Goal: Task Accomplishment & Management: Complete application form

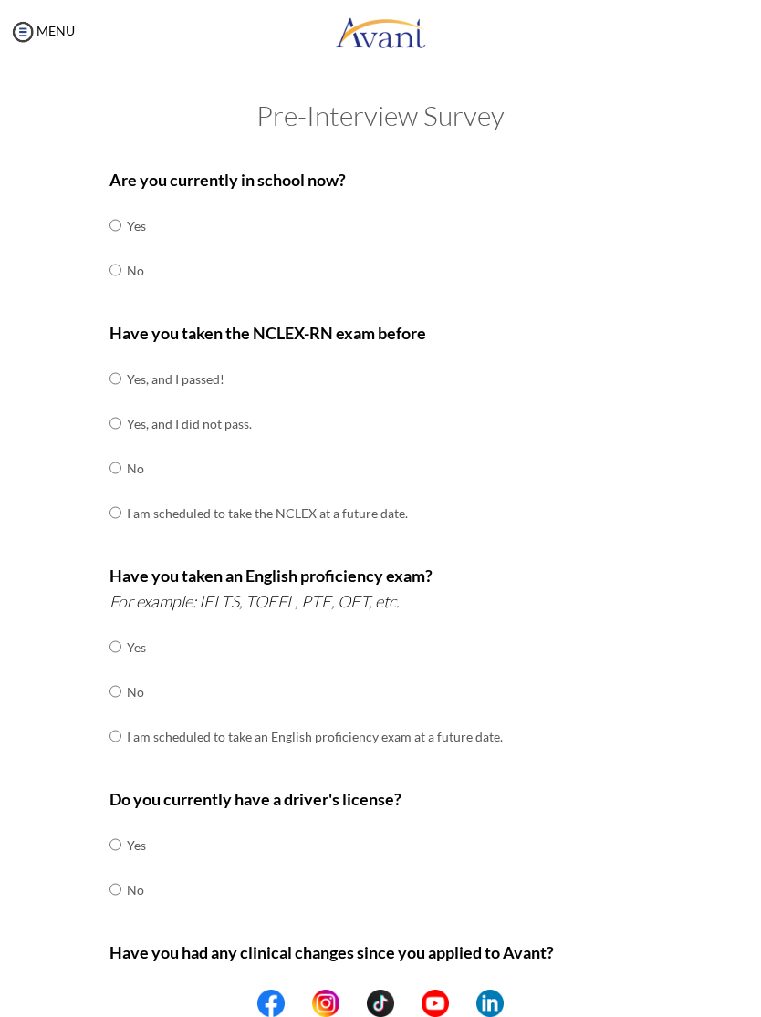
click at [137, 213] on td "Yes" at bounding box center [136, 225] width 19 height 45
click at [113, 276] on input "radio" at bounding box center [115, 270] width 12 height 36
radio input "true"
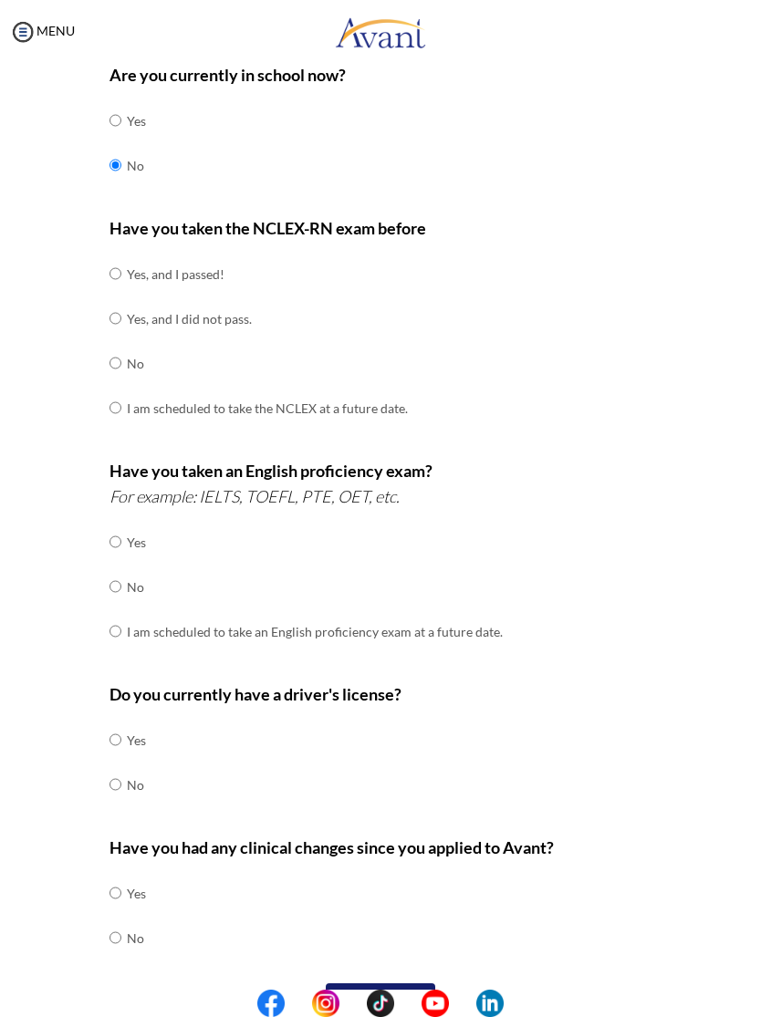
scroll to position [106, 0]
click at [121, 276] on input "radio" at bounding box center [115, 272] width 12 height 36
radio input "true"
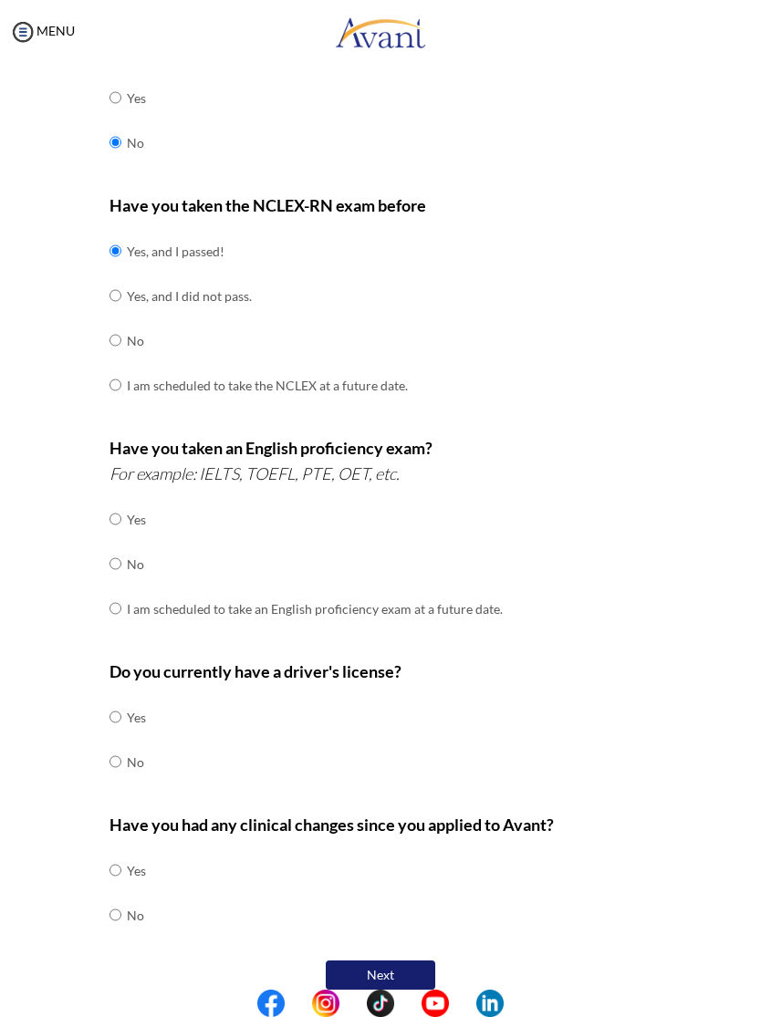
scroll to position [127, 0]
click at [119, 547] on input "radio" at bounding box center [115, 564] width 12 height 36
radio input "true"
click at [120, 710] on input "radio" at bounding box center [115, 718] width 12 height 36
radio input "true"
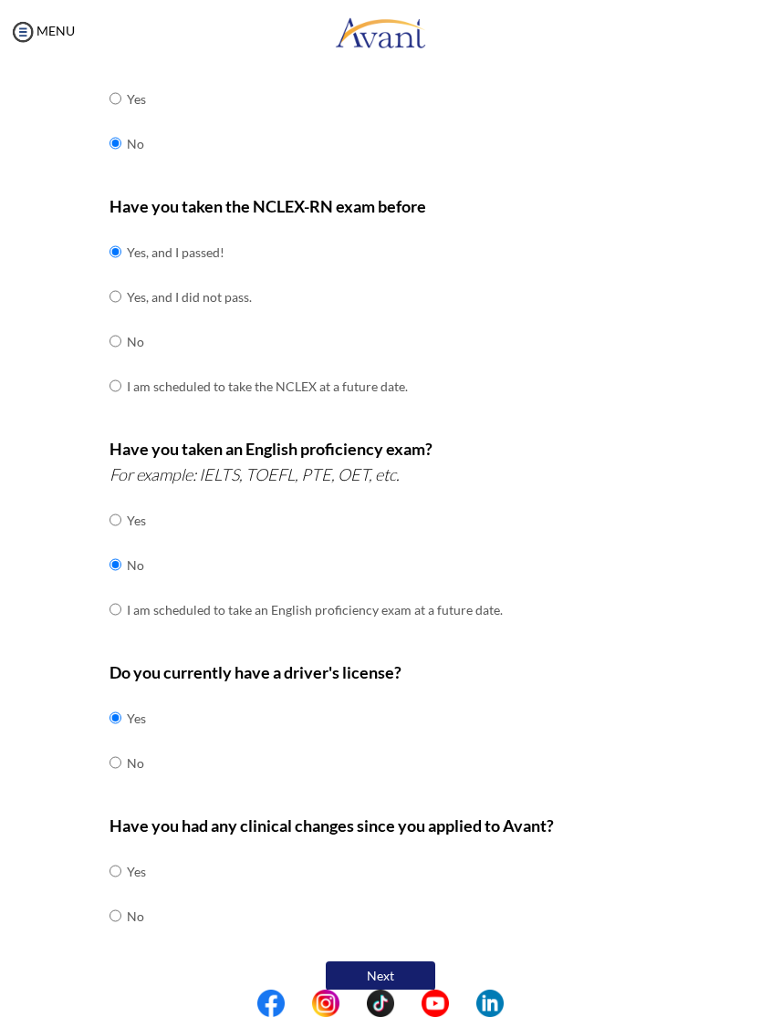
click at [116, 903] on input "radio" at bounding box center [115, 915] width 12 height 36
radio input "true"
click at [366, 961] on button "Next" at bounding box center [380, 975] width 109 height 29
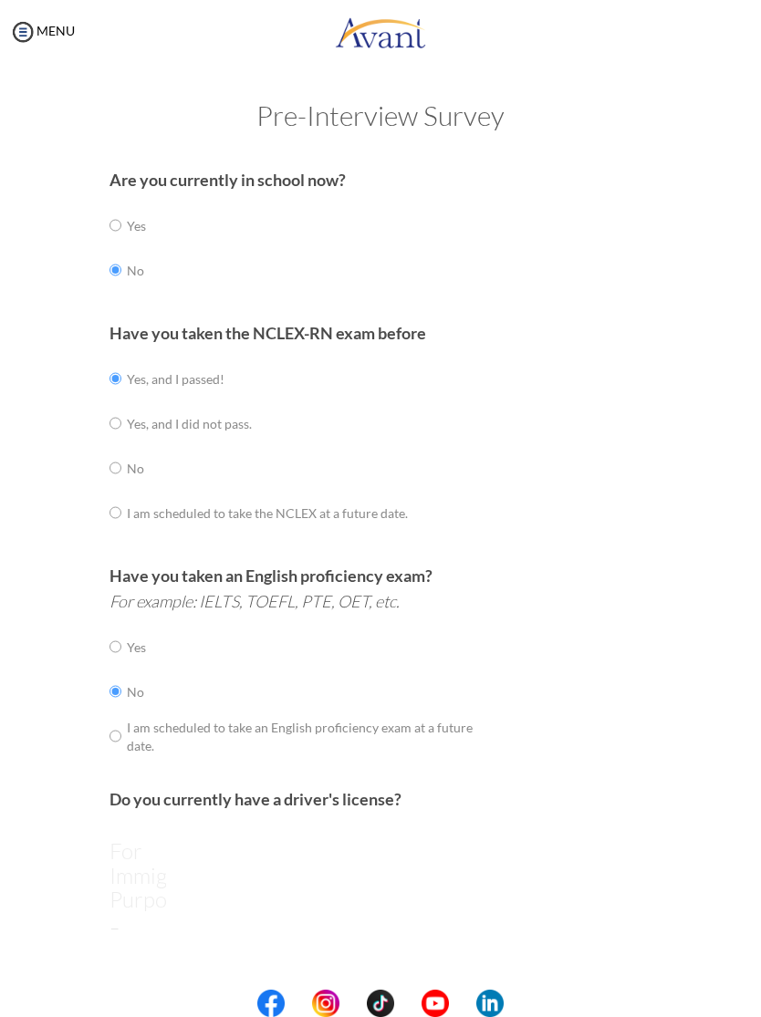
scroll to position [0, 0]
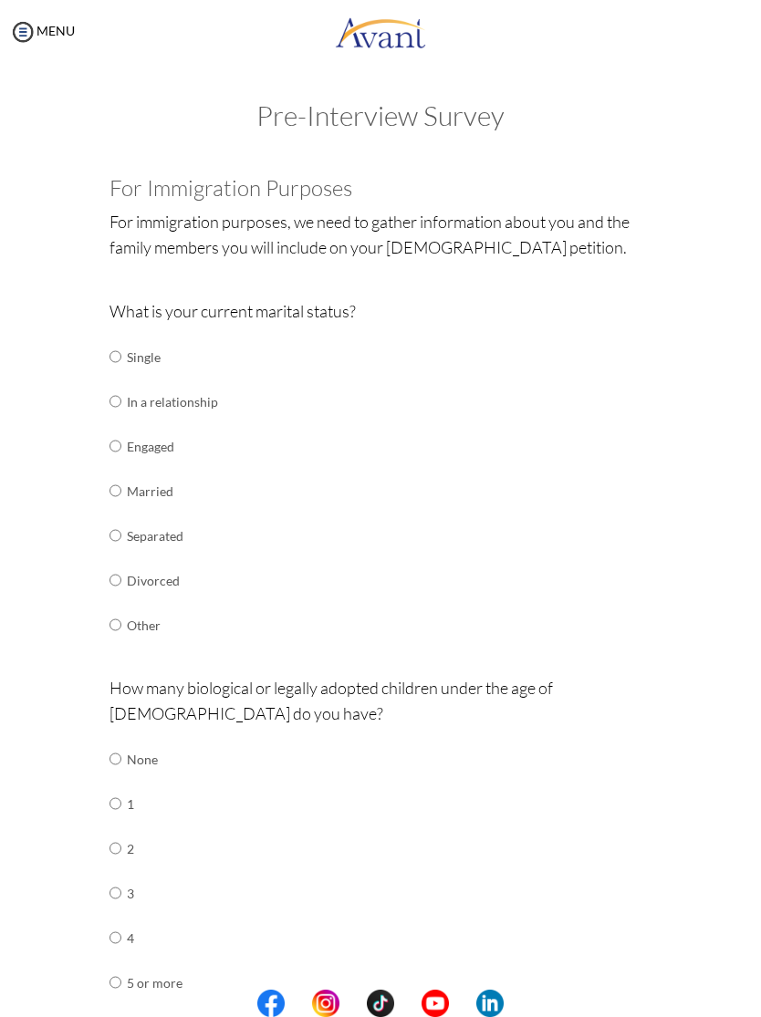
click at [121, 359] on input "radio" at bounding box center [115, 356] width 12 height 36
radio input "true"
click at [117, 753] on input "radio" at bounding box center [115, 759] width 12 height 36
radio input "true"
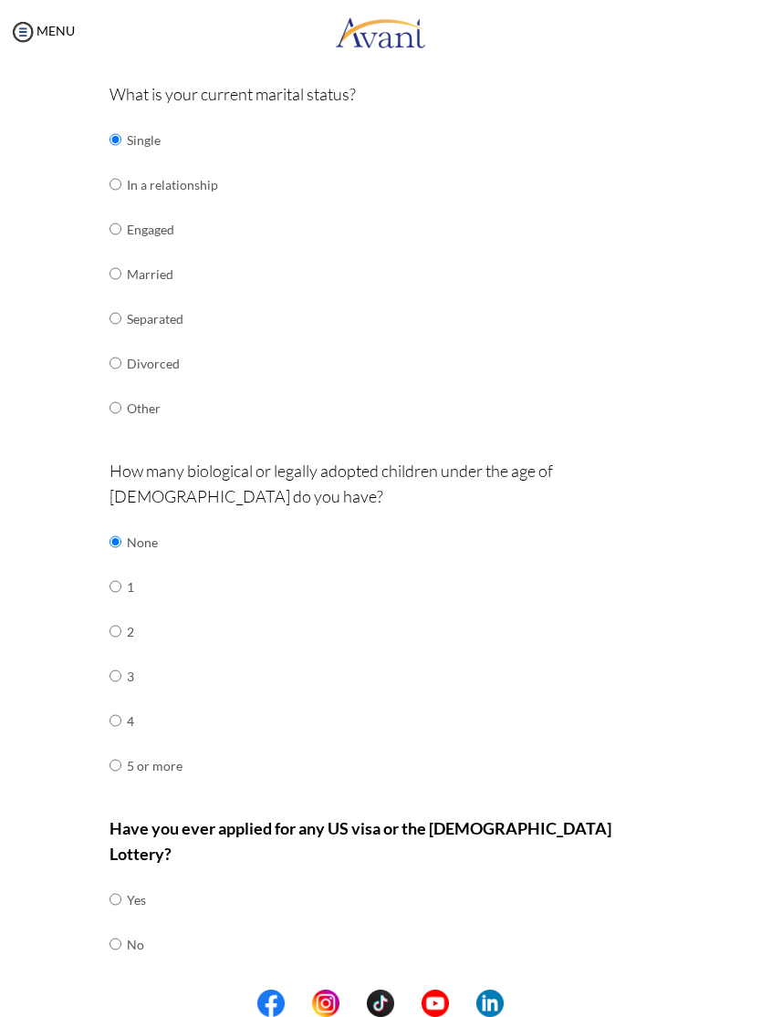
scroll to position [216, 0]
click at [111, 927] on input "radio" at bounding box center [115, 945] width 12 height 36
radio input "true"
click at [419, 990] on button "Next" at bounding box center [439, 1004] width 109 height 29
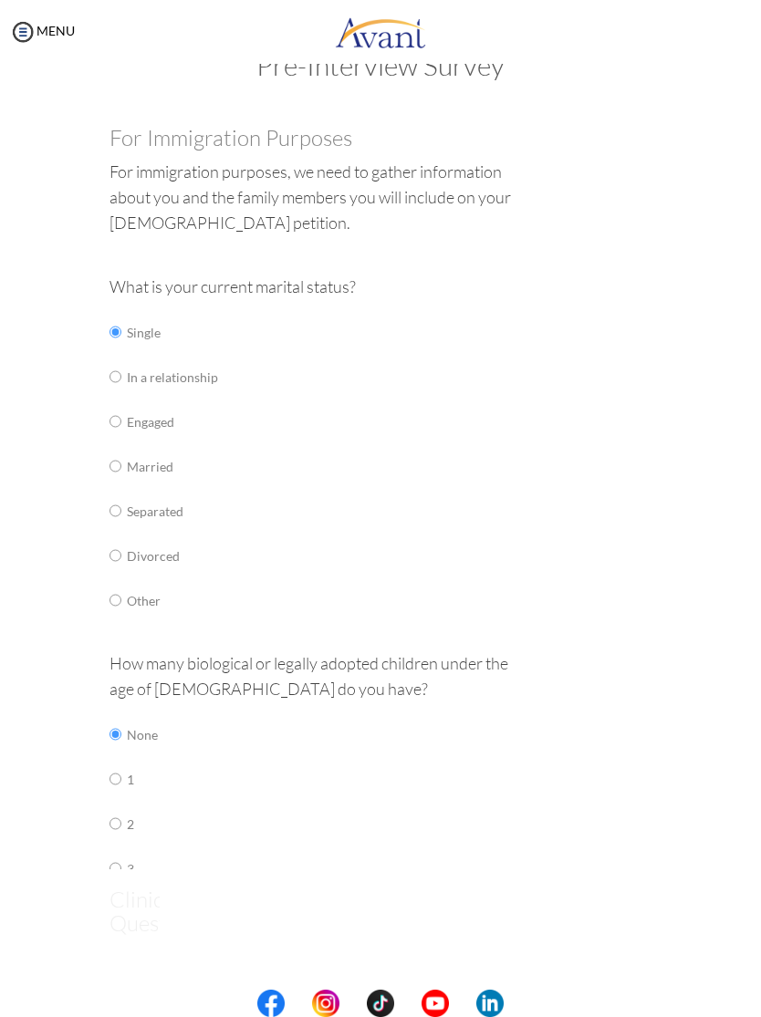
scroll to position [0, 0]
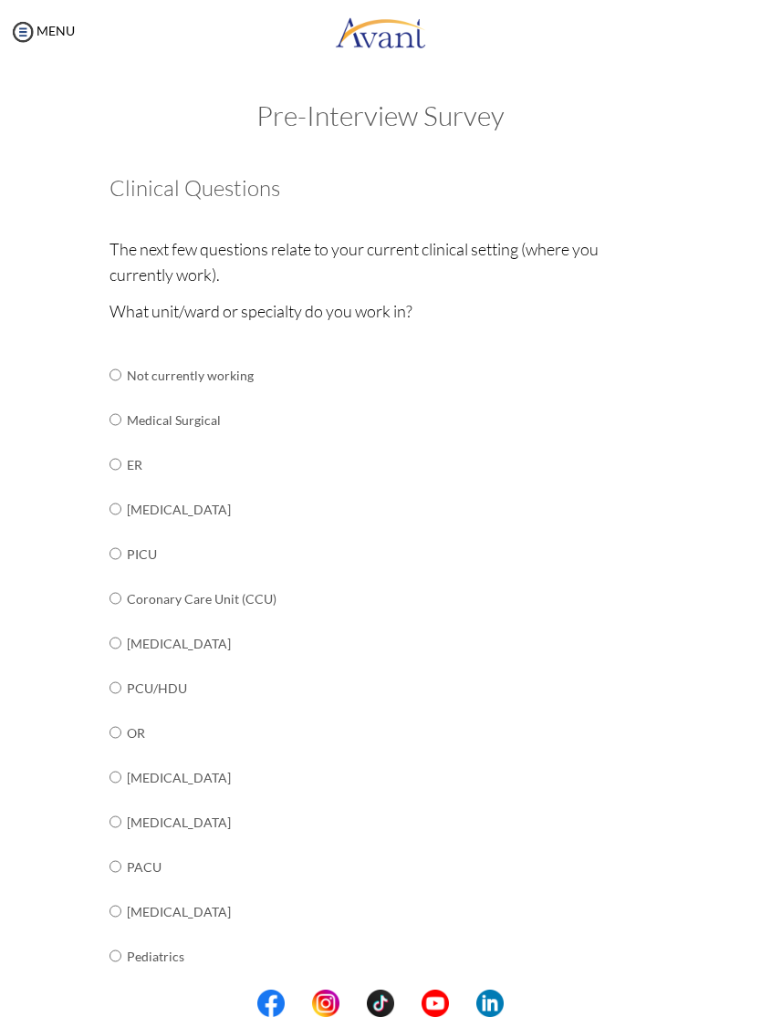
click at [121, 374] on input "radio" at bounding box center [115, 375] width 12 height 36
radio input "true"
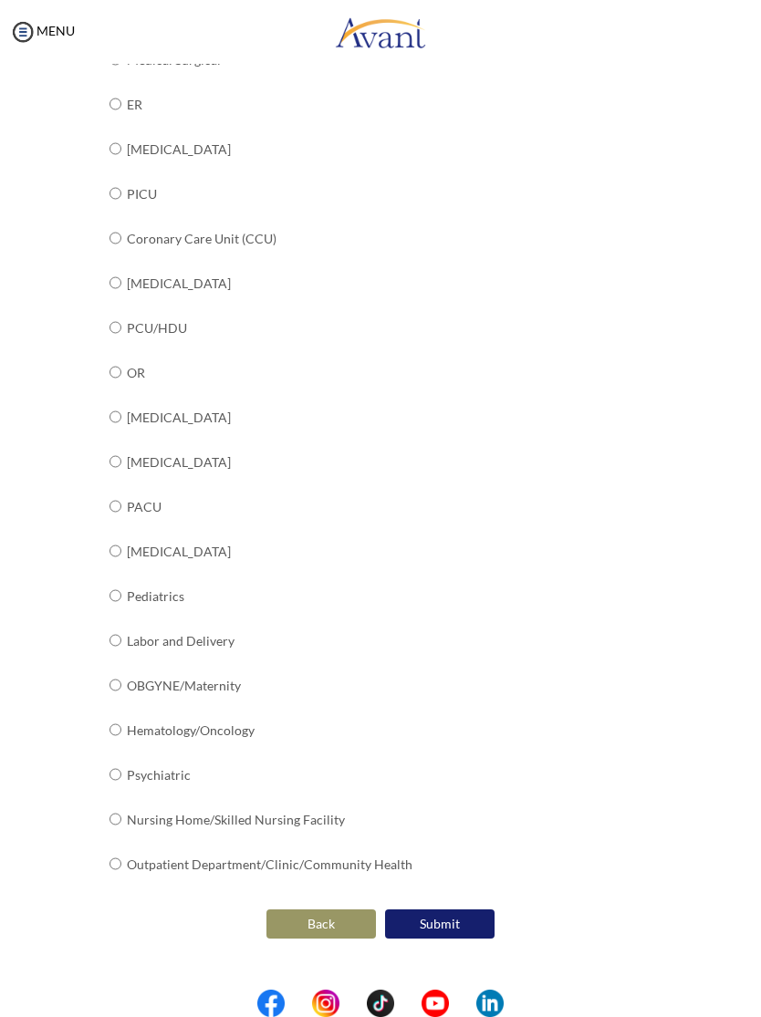
scroll to position [359, 0]
click at [326, 910] on button "Back" at bounding box center [320, 924] width 109 height 29
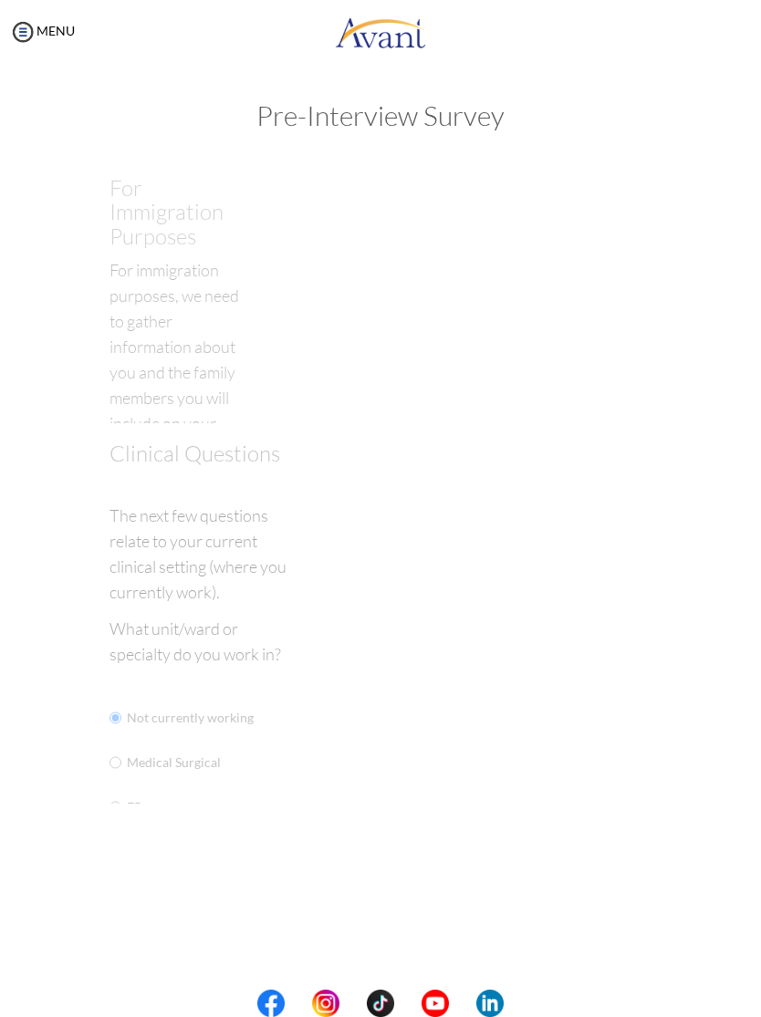
scroll to position [0, 0]
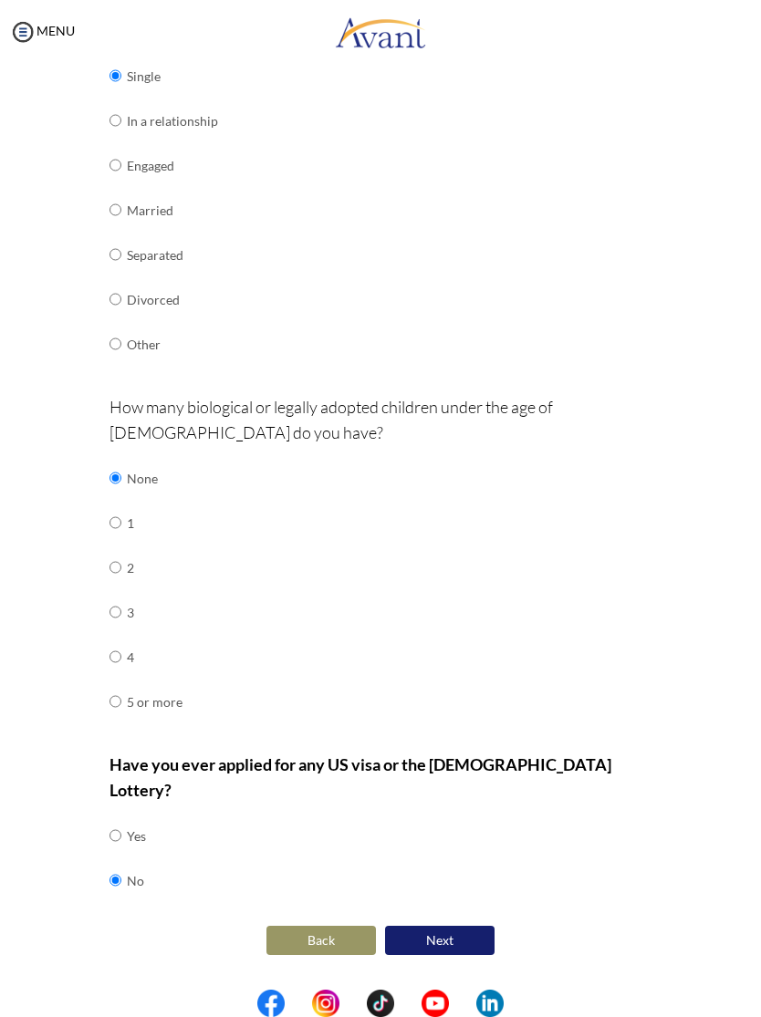
click at [462, 926] on button "Next" at bounding box center [439, 940] width 109 height 29
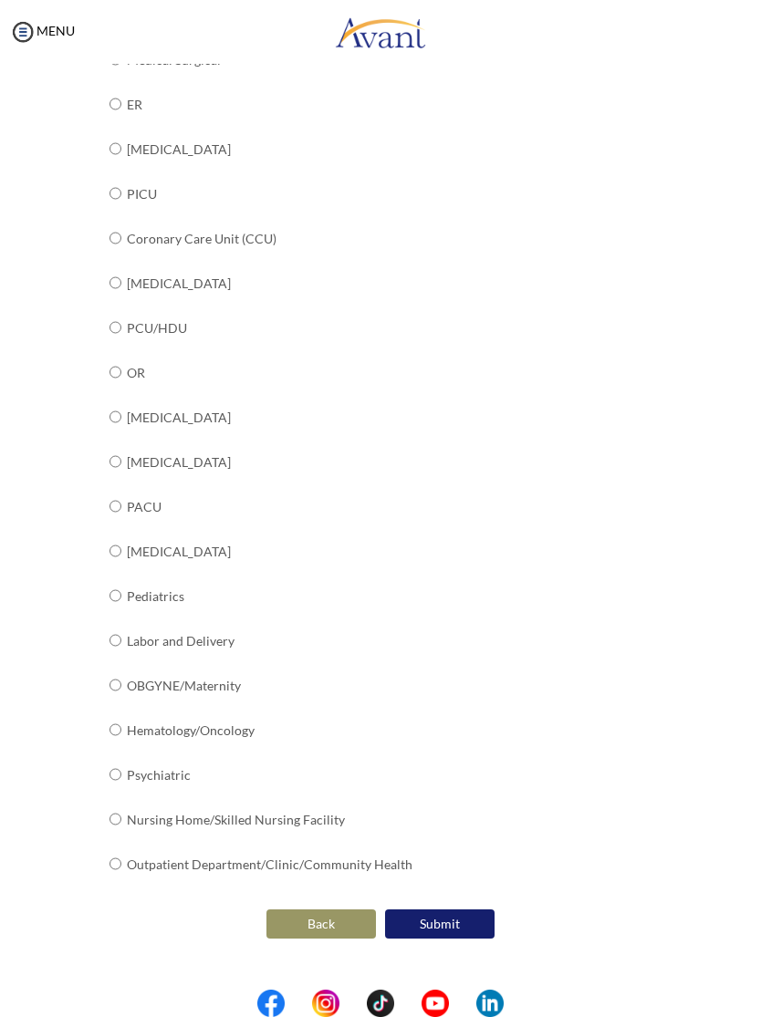
scroll to position [359, 0]
click at [209, 709] on td "Hematology/Oncology" at bounding box center [269, 731] width 285 height 45
click at [214, 709] on td "Hematology/Oncology" at bounding box center [269, 731] width 285 height 45
click at [137, 709] on td "Hematology/Oncology" at bounding box center [269, 731] width 285 height 45
click at [119, 712] on input "radio" at bounding box center [115, 730] width 12 height 36
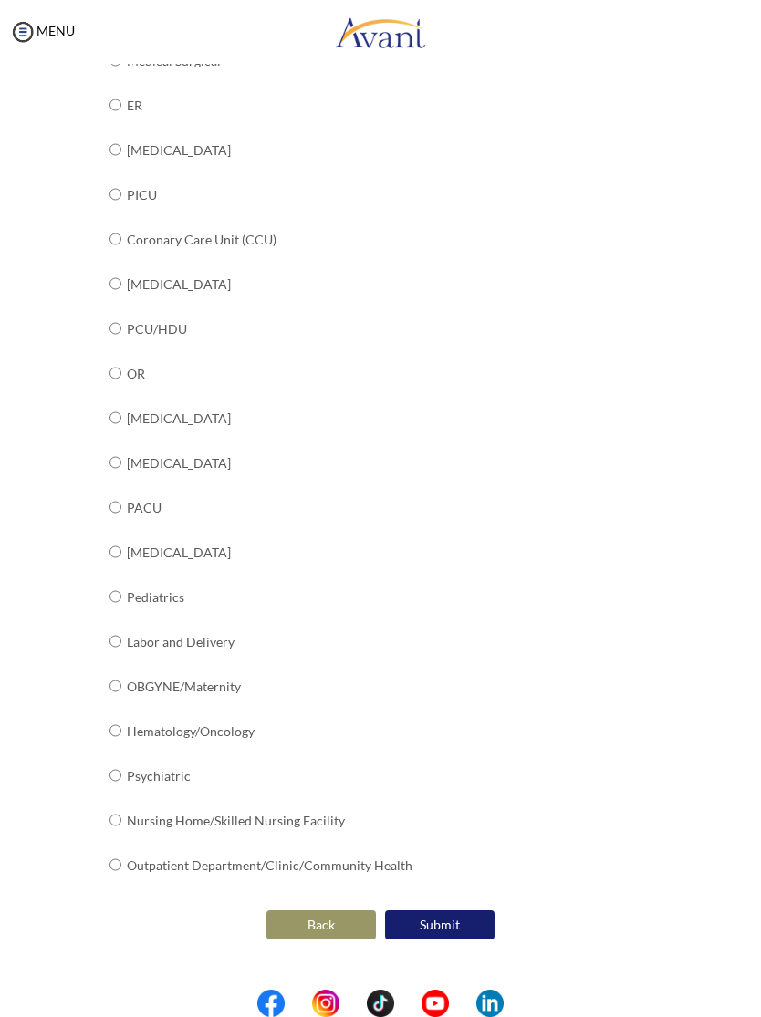
radio input "true"
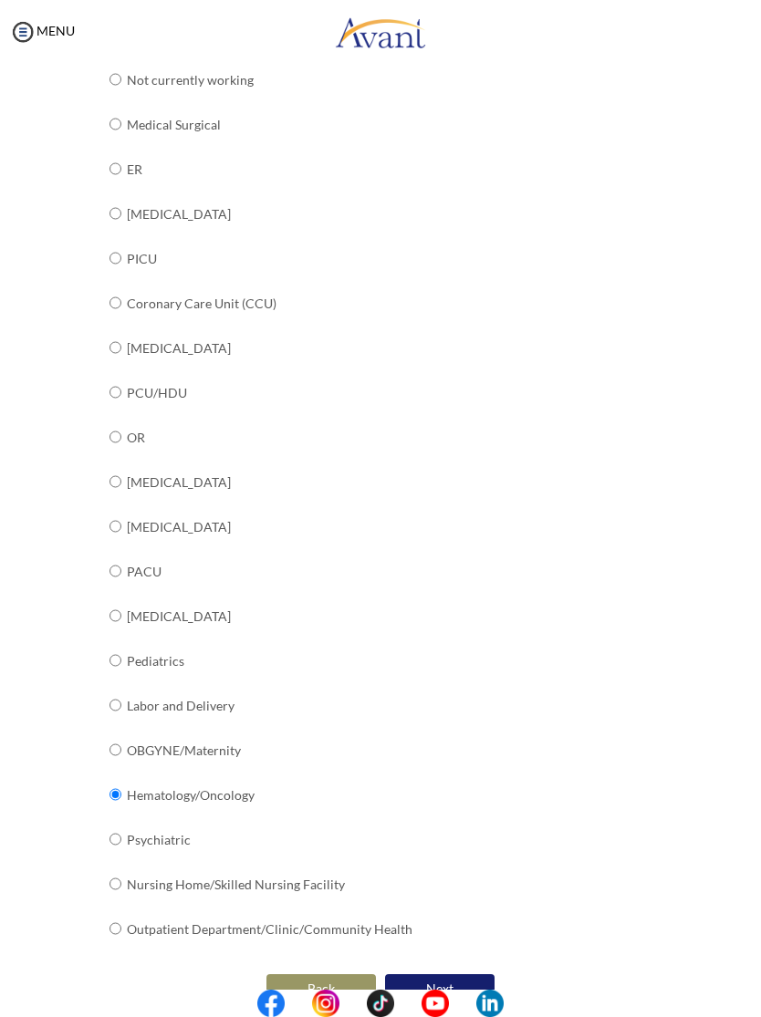
click at [453, 974] on button "Next" at bounding box center [439, 988] width 109 height 29
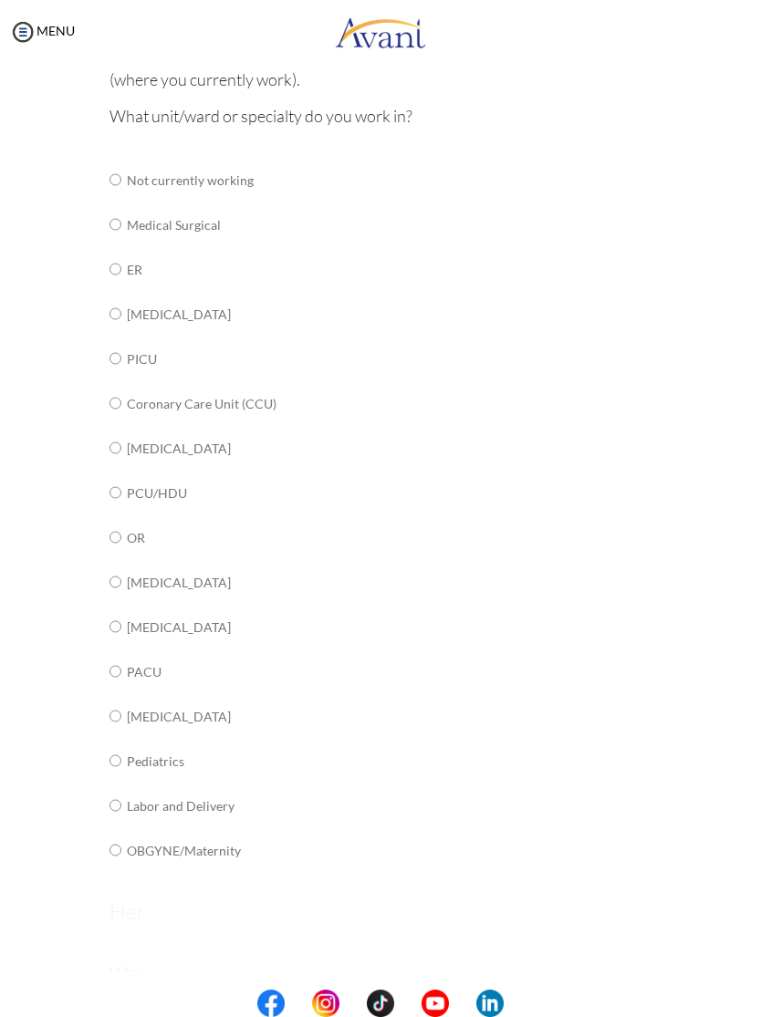
scroll to position [0, 0]
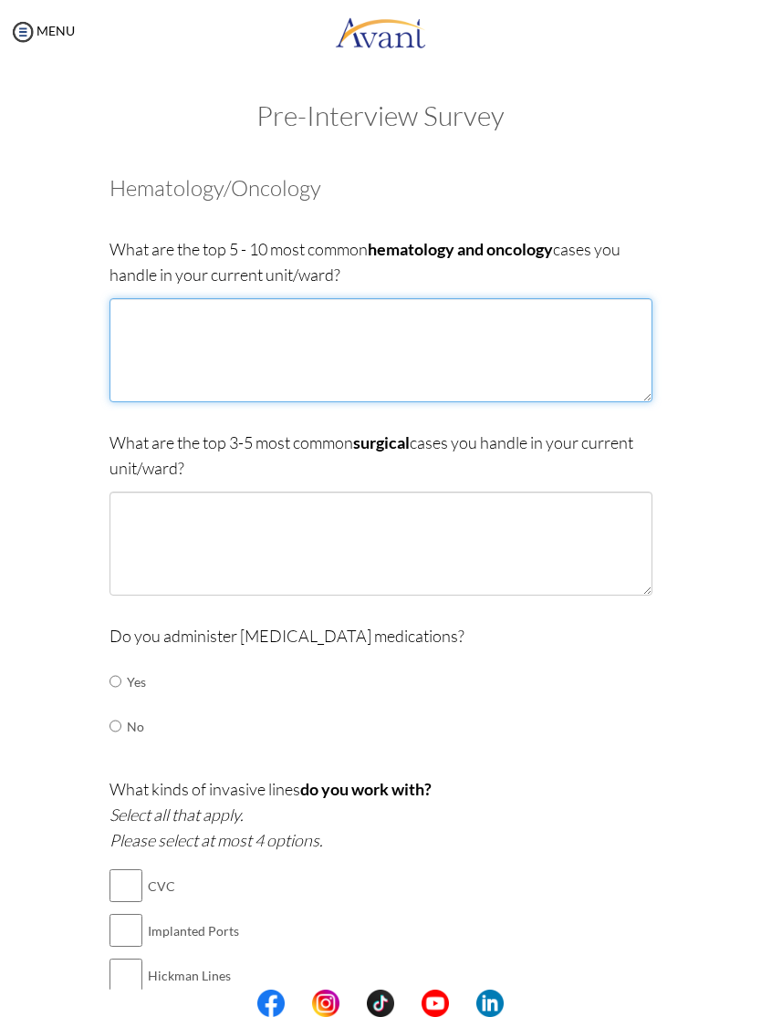
click at [539, 361] on textarea at bounding box center [380, 350] width 543 height 104
click at [567, 363] on textarea "-" at bounding box center [380, 350] width 543 height 104
click at [450, 359] on textarea "- Acute Myeloid Leukemia (AML) - Anemia" at bounding box center [380, 350] width 543 height 104
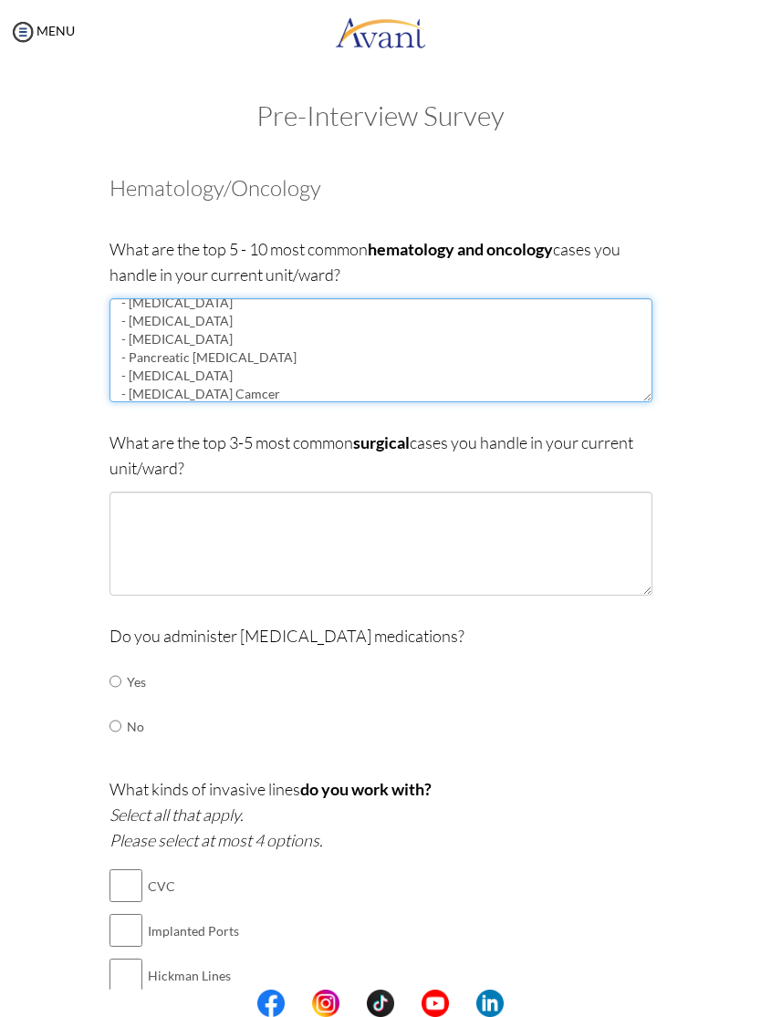
scroll to position [47, 0]
click at [457, 384] on textarea "- Acute Myeloid Leukemia (AML) - Anemia - Pneumonia - Rectal Cancer - Pancreati…" at bounding box center [380, 350] width 543 height 104
type textarea "- Acute Myeloid Leukemia (AML) - Anemia - Pneumonia - Rectal Cancer - Pancreati…"
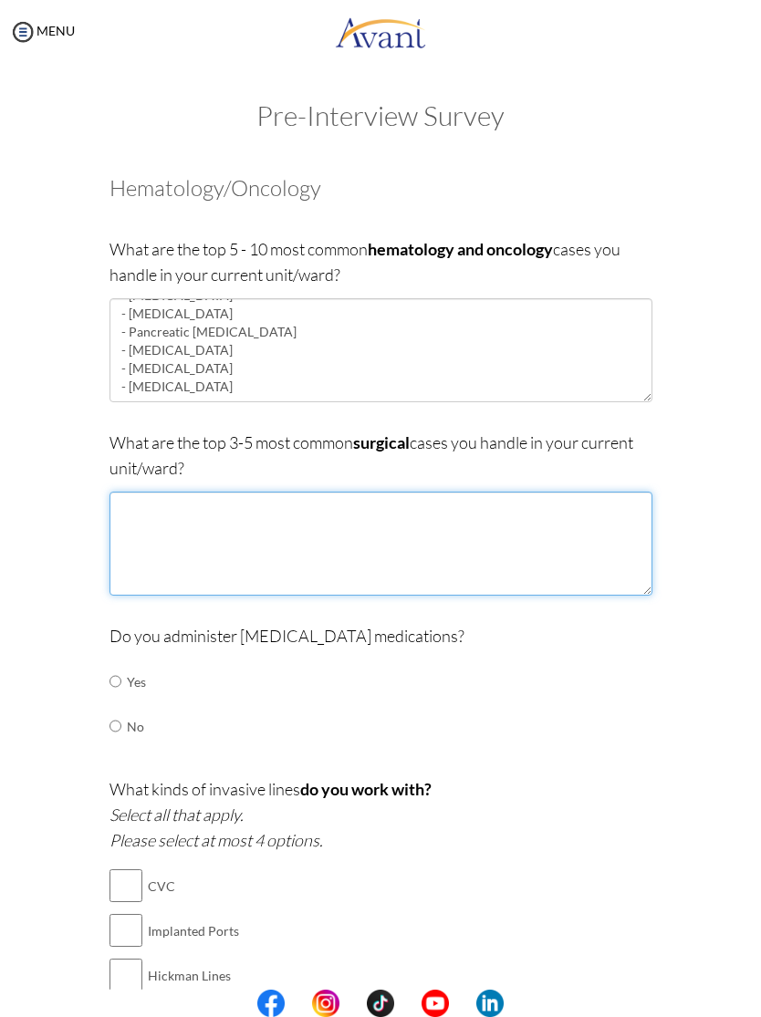
click at [452, 546] on textarea at bounding box center [380, 544] width 543 height 104
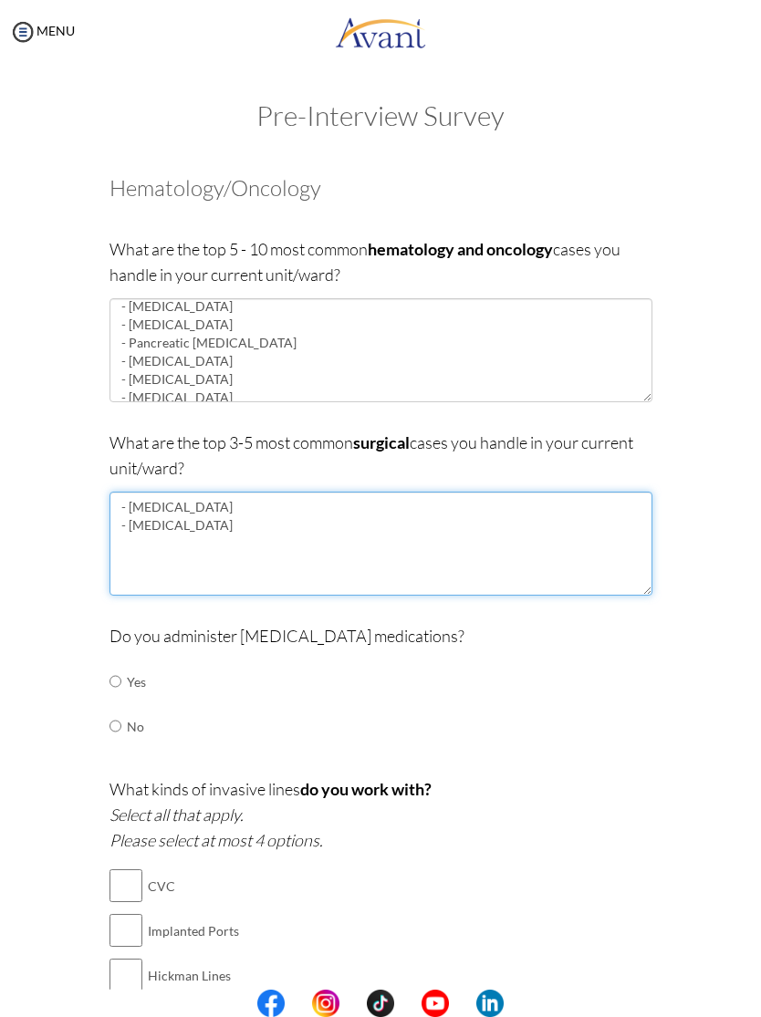
scroll to position [31, 0]
type textarea "- Mastectomy - Colectomy"
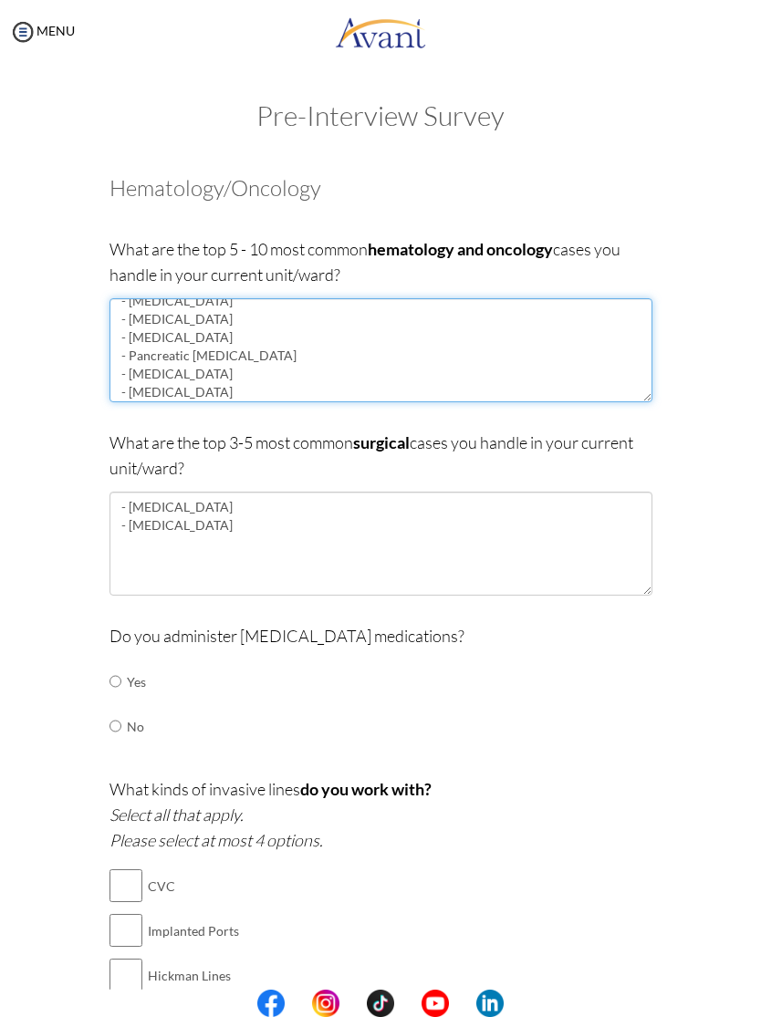
click at [157, 340] on textarea "- Acute Myeloid Leukemia (AML) - Anemia - Pneumonia - Rectal Cancer - Pancreati…" at bounding box center [380, 350] width 543 height 104
click at [161, 338] on textarea "- Acute Myeloid Leukemia (AML) - Anemia - Pneumonia - Rectal Cancer - Pancreati…" at bounding box center [380, 350] width 543 height 104
type textarea "- Acute Myeloid Leukemia (AML) - Anemia - Pneumonia - Colorectal Cancer - Pancr…"
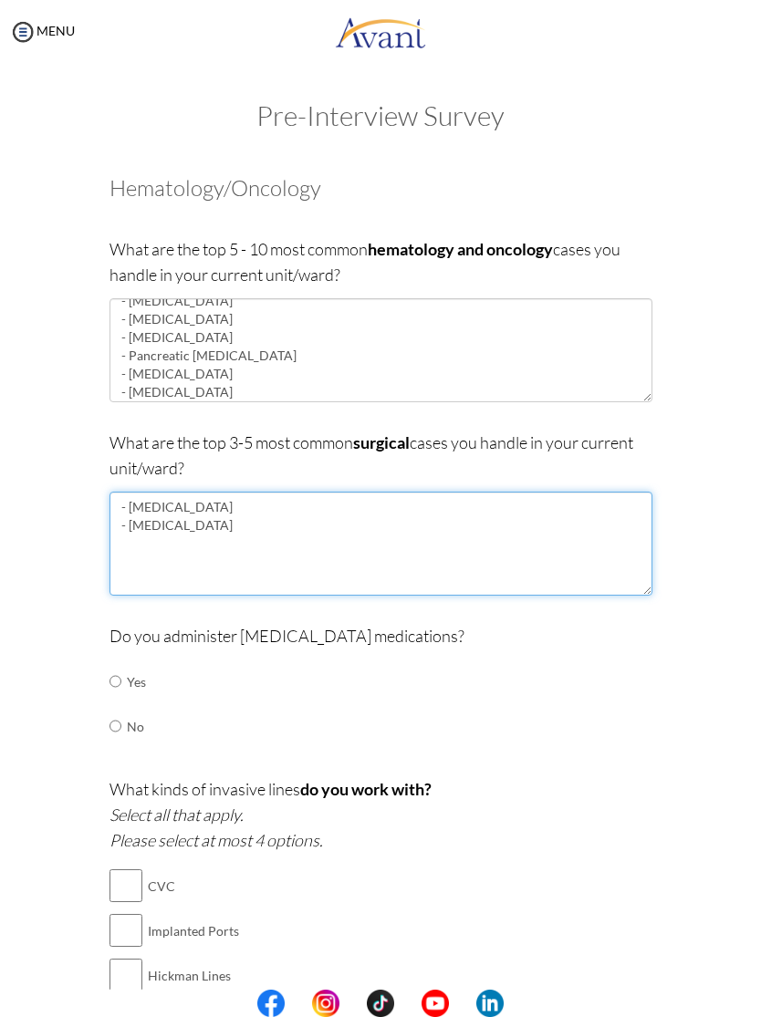
click at [258, 529] on textarea "- Mastectomy - Colectomy" at bounding box center [380, 544] width 543 height 104
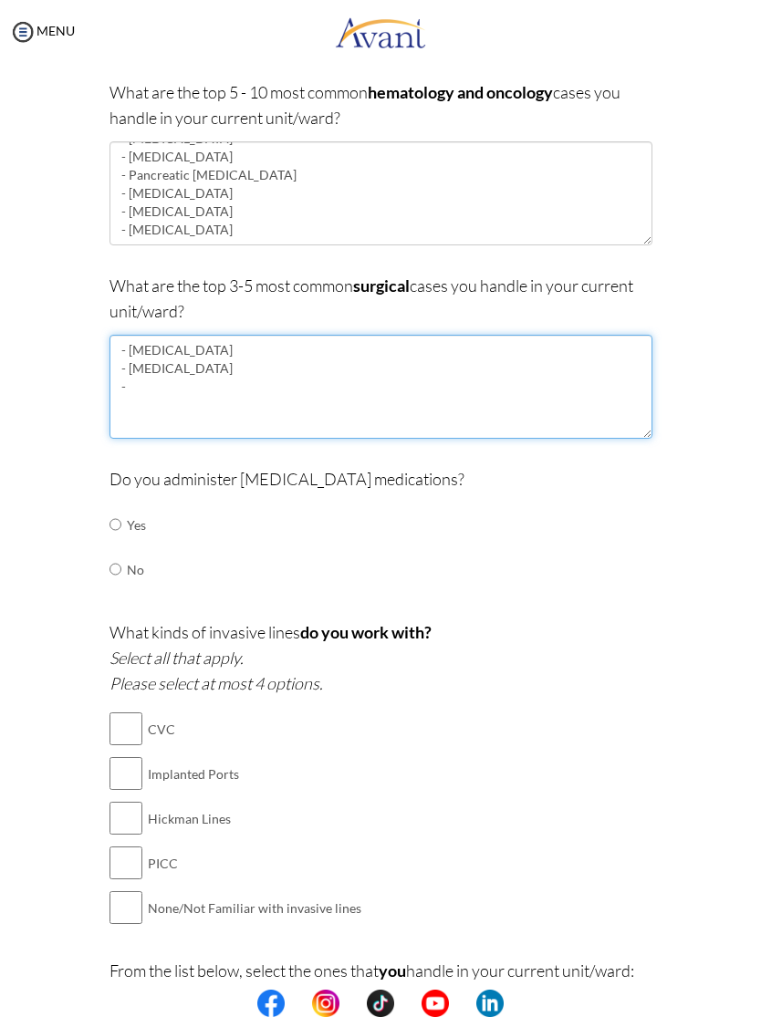
scroll to position [158, 0]
click at [238, 376] on textarea "- Mastectomy - Colectomy - Thoracostomy" at bounding box center [380, 386] width 543 height 104
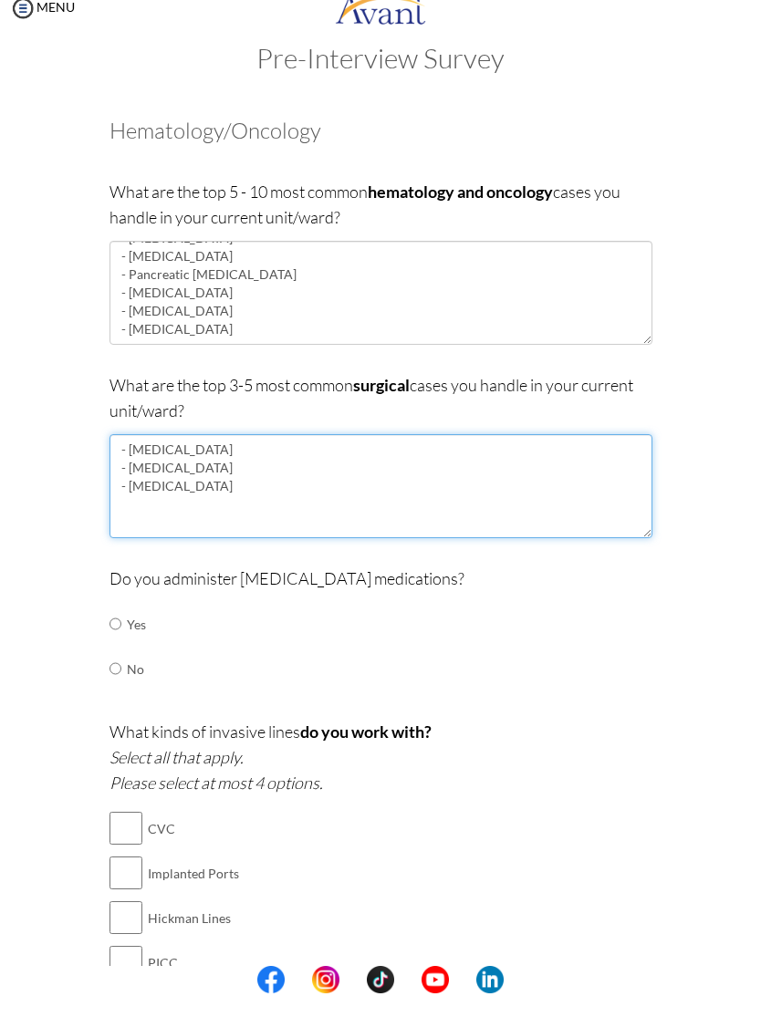
scroll to position [50, 0]
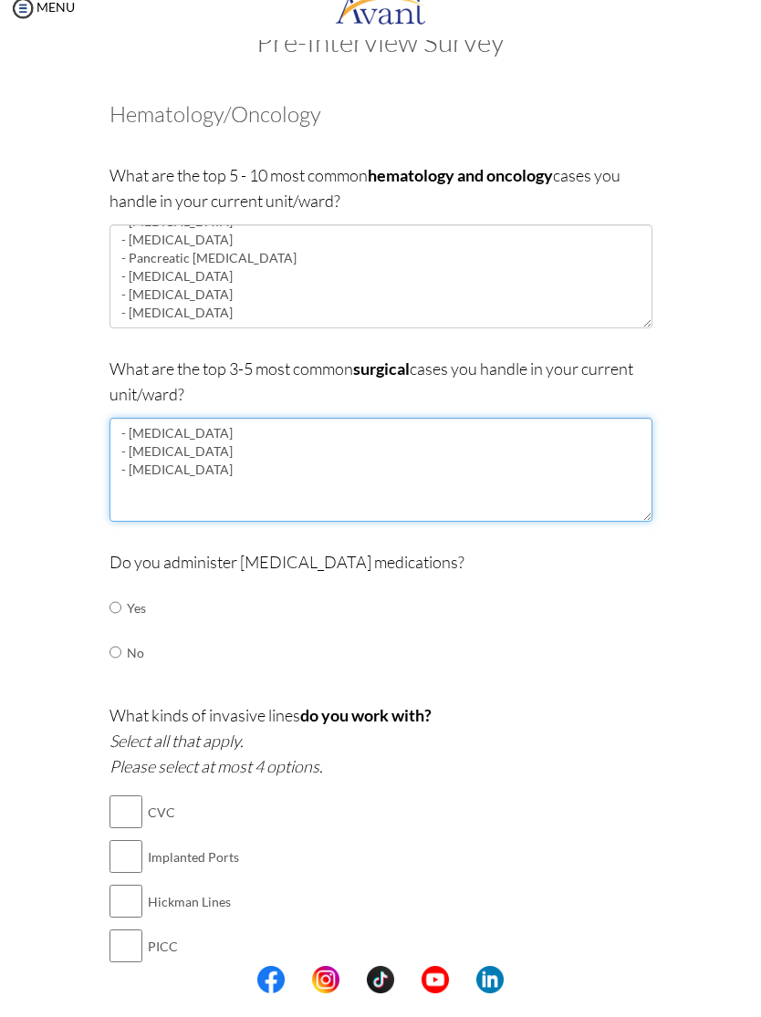
click at [187, 480] on textarea "- Mastectomy - Colectomy - Thoracostomy" at bounding box center [380, 493] width 543 height 104
click at [181, 474] on textarea "- Mastectomy - Colectomy - Thoracostomy" at bounding box center [380, 493] width 543 height 104
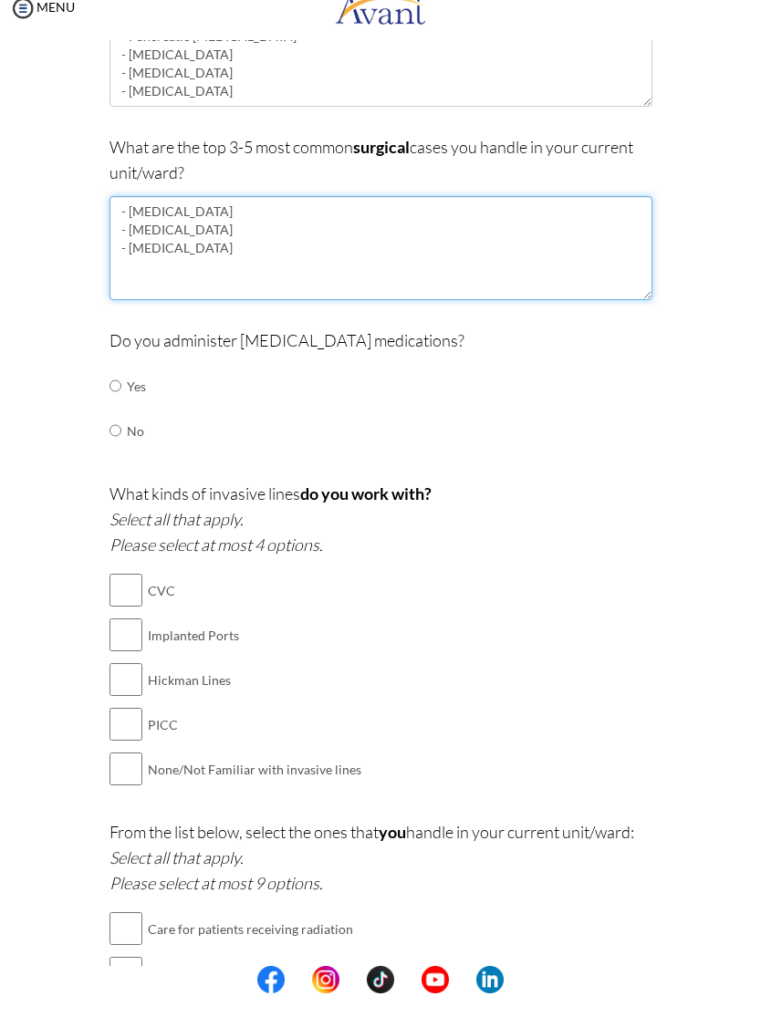
scroll to position [285, 0]
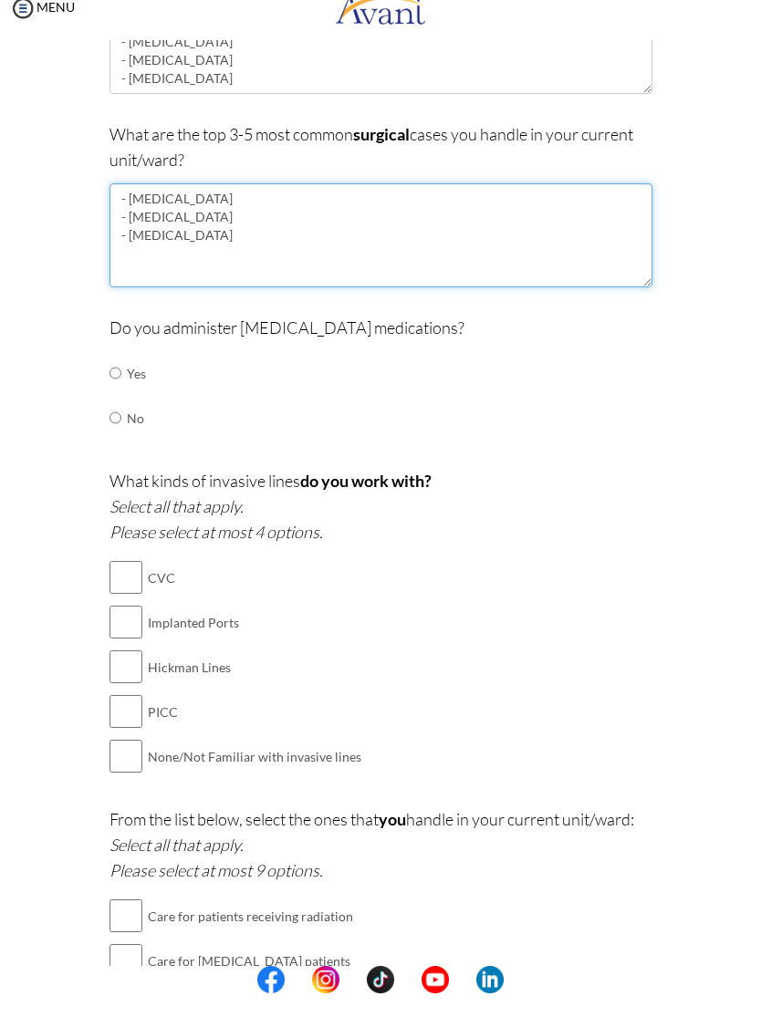
type textarea "- Mastectomy - Colectomy - Thoracotomy"
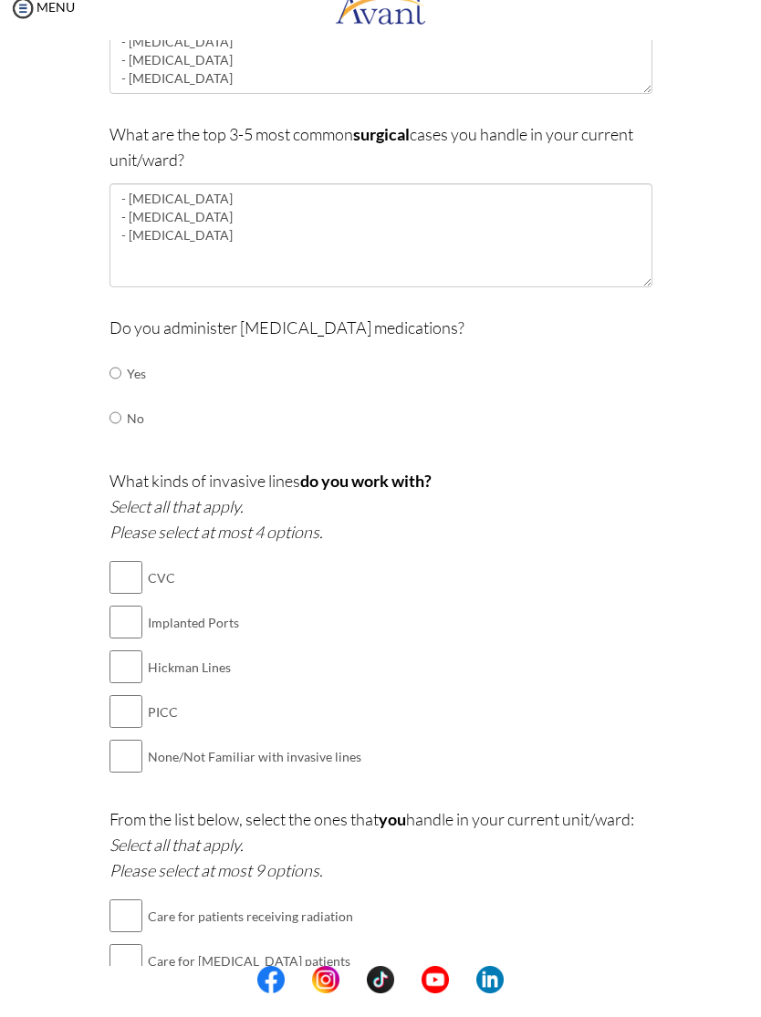
click at [121, 379] on input "radio" at bounding box center [115, 397] width 12 height 36
radio input "true"
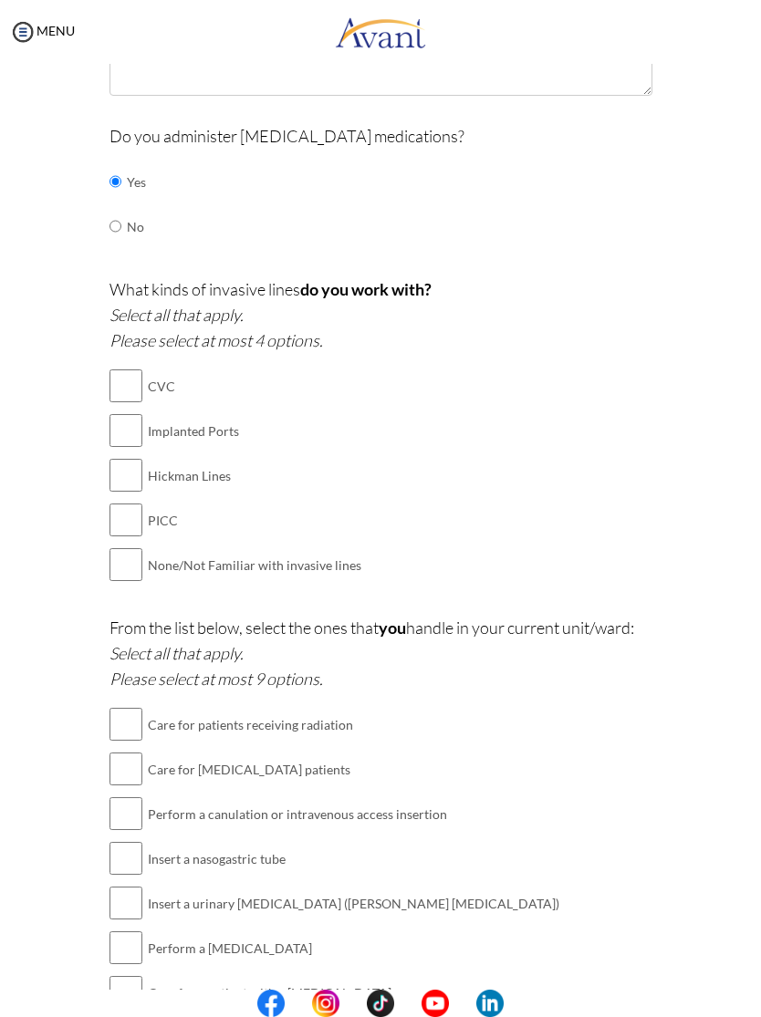
scroll to position [503, 0]
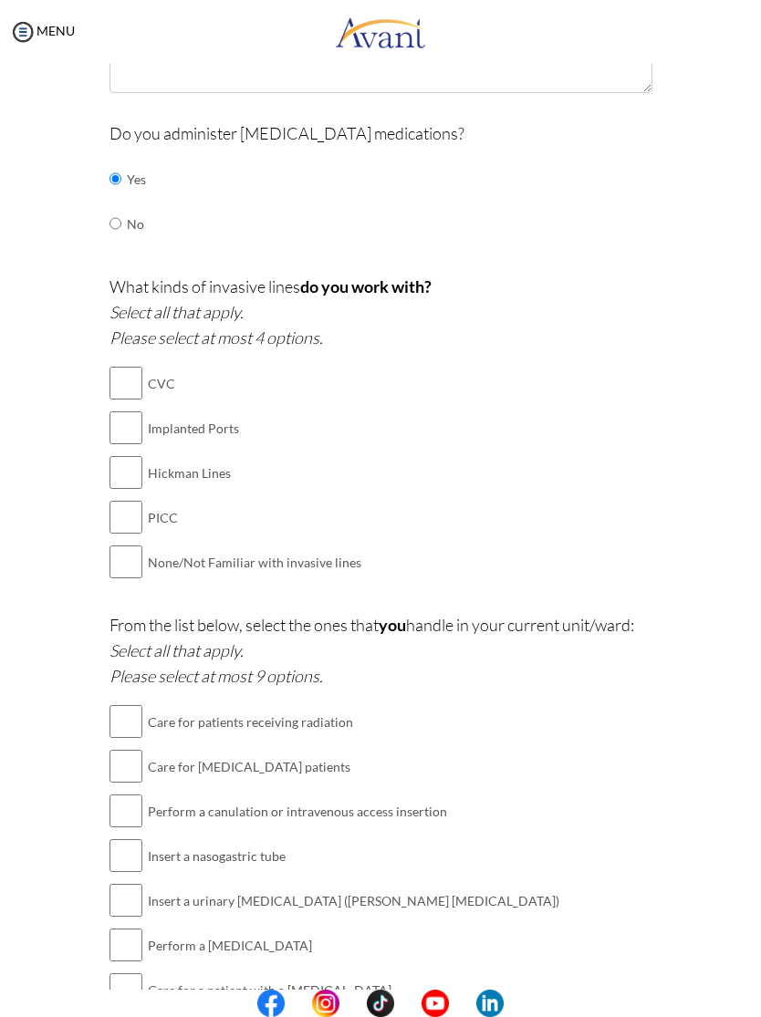
click at [127, 473] on input "checkbox" at bounding box center [125, 472] width 33 height 36
checkbox input "true"
click at [130, 519] on input "checkbox" at bounding box center [125, 517] width 33 height 36
checkbox input "true"
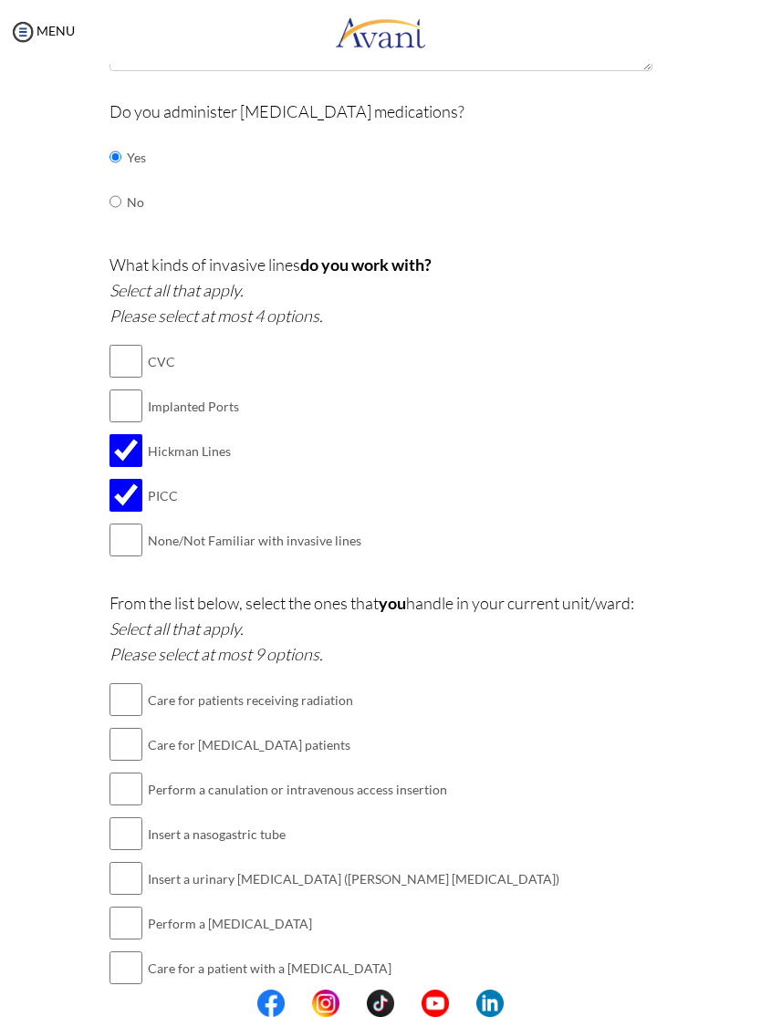
scroll to position [523, 0]
click at [135, 444] on input "checkbox" at bounding box center [125, 452] width 33 height 36
checkbox input "false"
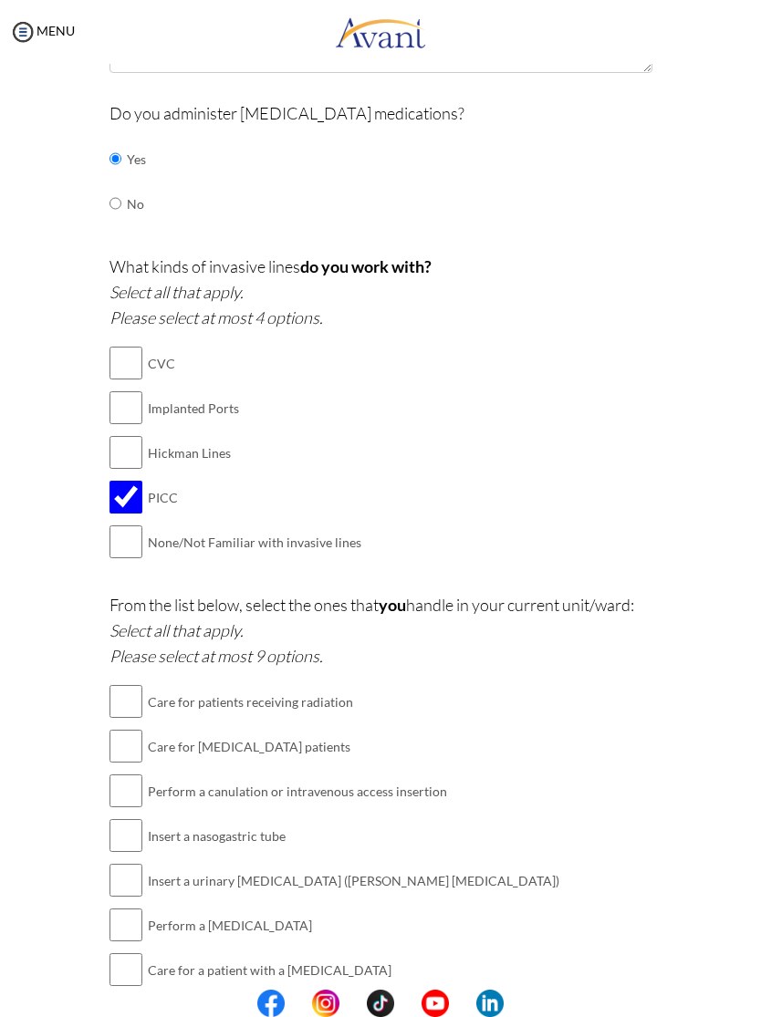
click at [130, 404] on input "checkbox" at bounding box center [125, 407] width 33 height 36
checkbox input "true"
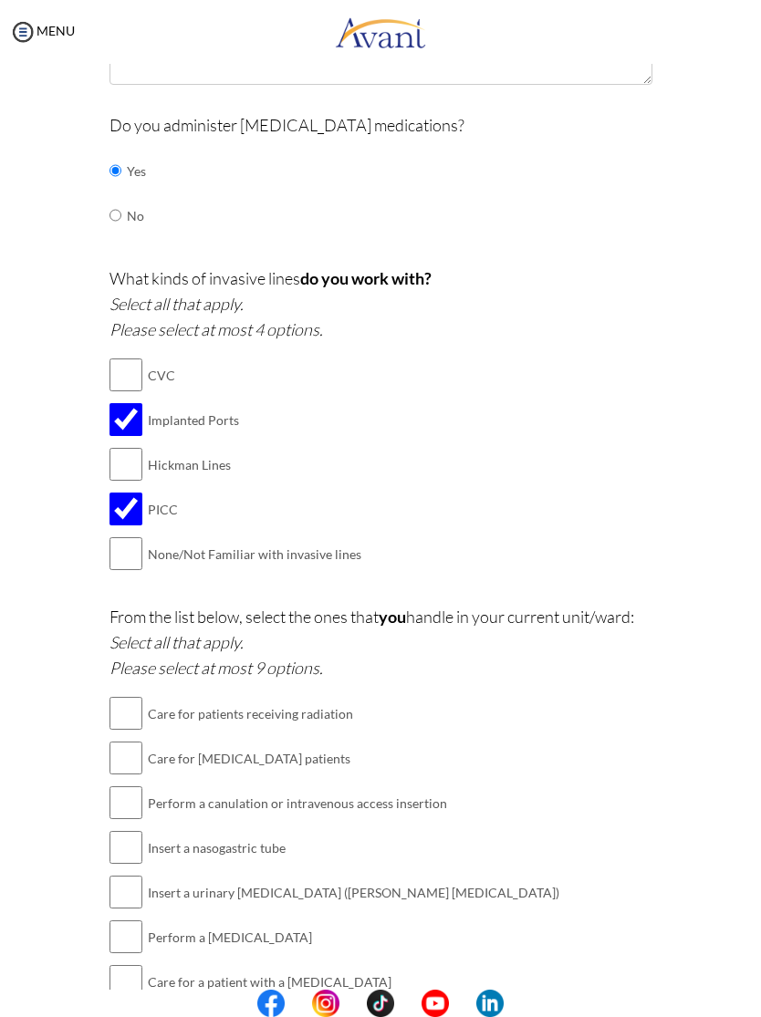
scroll to position [510, 0]
click at [110, 388] on input "checkbox" at bounding box center [125, 376] width 33 height 36
checkbox input "true"
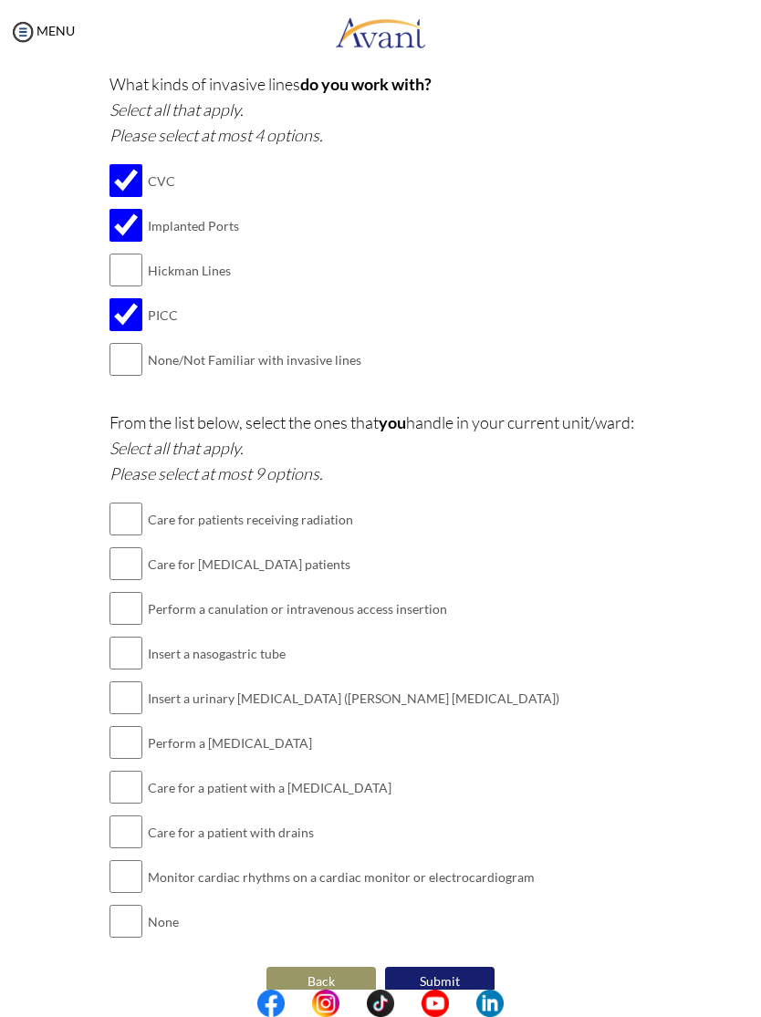
scroll to position [703, 0]
click at [111, 513] on input "checkbox" at bounding box center [125, 521] width 33 height 36
checkbox input "true"
click at [126, 559] on input "checkbox" at bounding box center [125, 565] width 33 height 36
checkbox input "true"
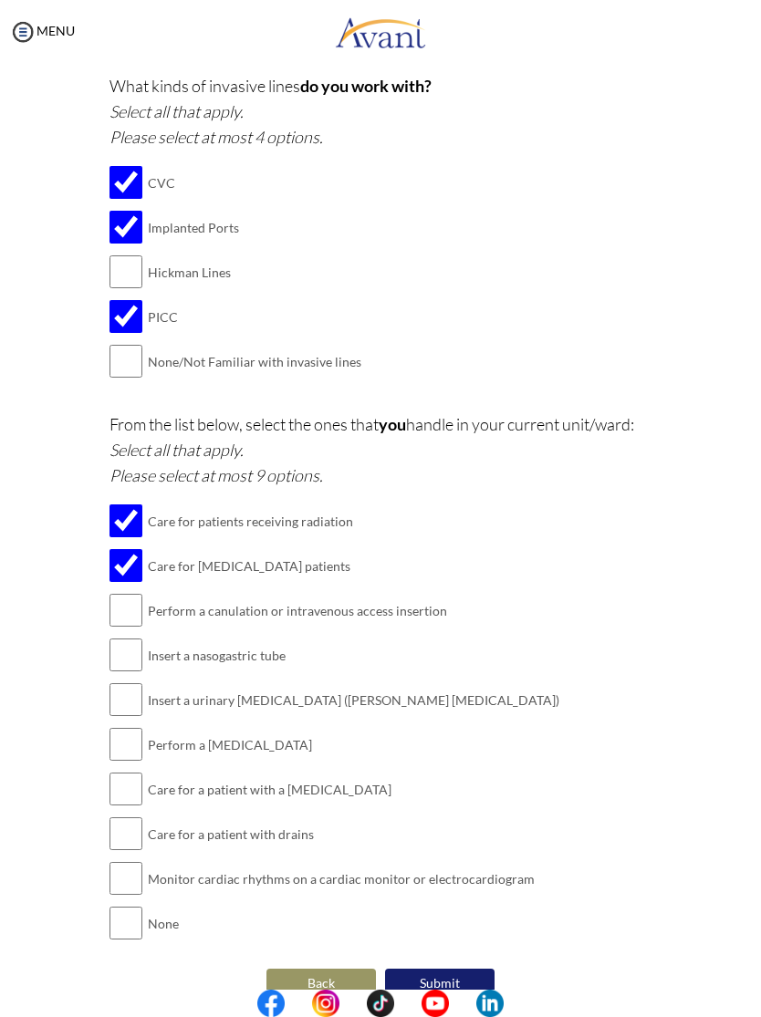
click at [126, 726] on input "checkbox" at bounding box center [125, 744] width 33 height 36
checkbox input "true"
click at [137, 771] on input "checkbox" at bounding box center [125, 789] width 33 height 36
checkbox input "true"
click at [121, 815] on input "checkbox" at bounding box center [125, 833] width 33 height 36
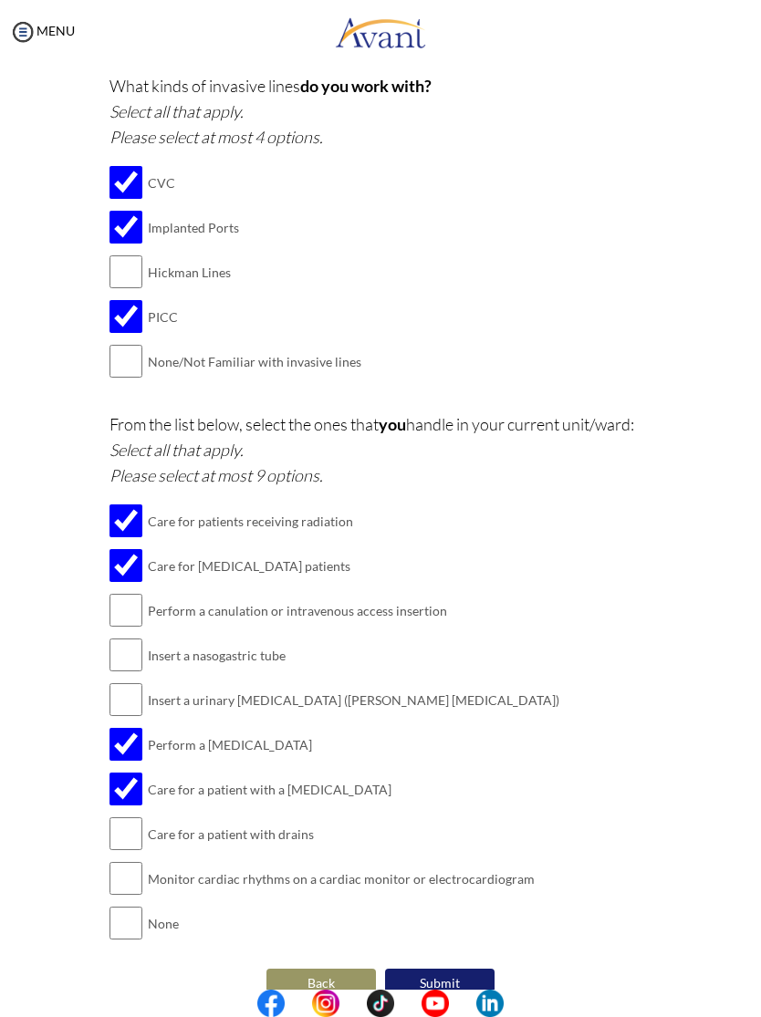
checkbox input "true"
click at [126, 860] on input "checkbox" at bounding box center [125, 878] width 33 height 36
checkbox input "true"
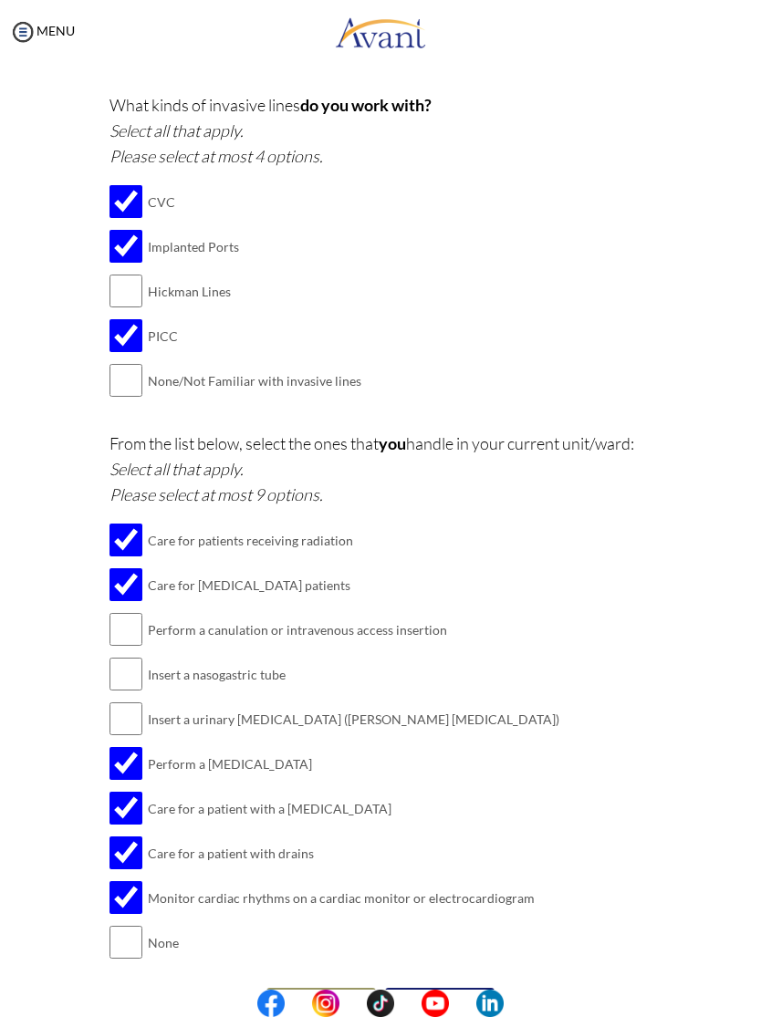
scroll to position [685, 0]
click at [451, 987] on button "Submit" at bounding box center [439, 1001] width 109 height 29
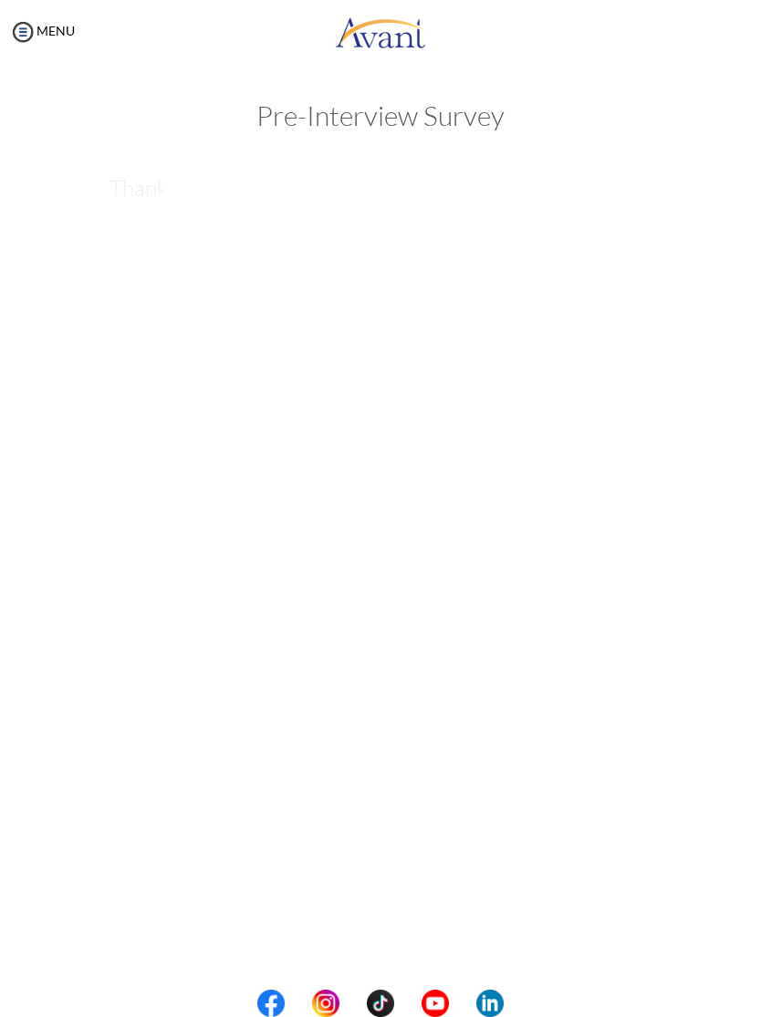
scroll to position [0, 0]
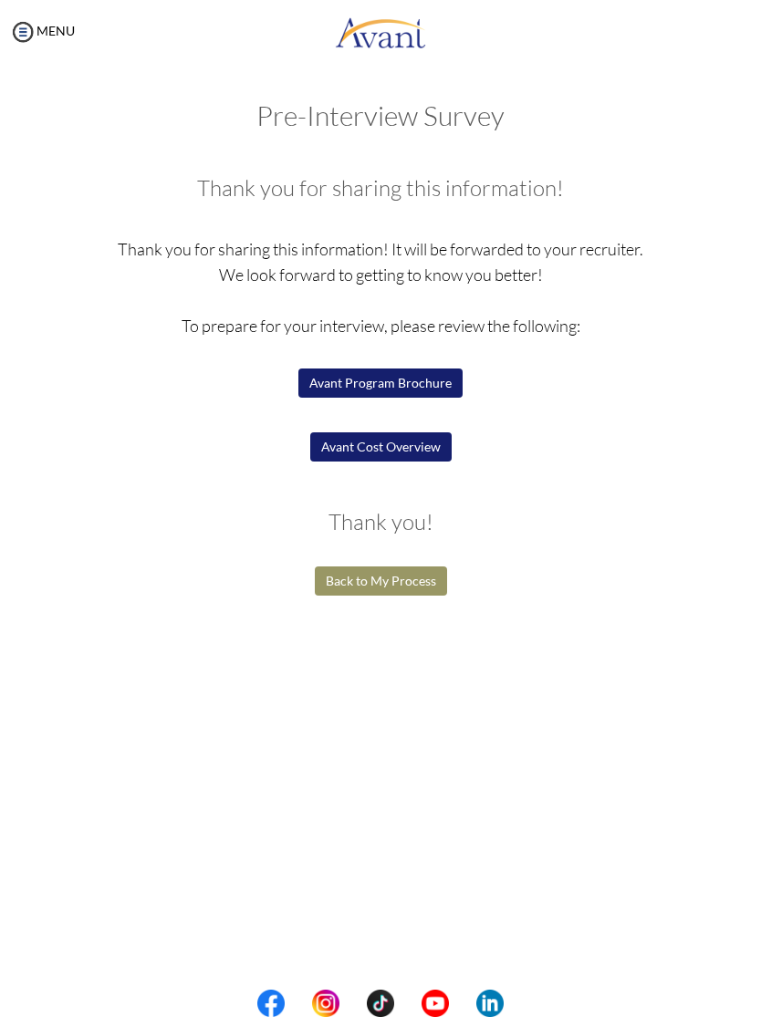
click at [408, 387] on button "Avant Program Brochure" at bounding box center [380, 382] width 164 height 29
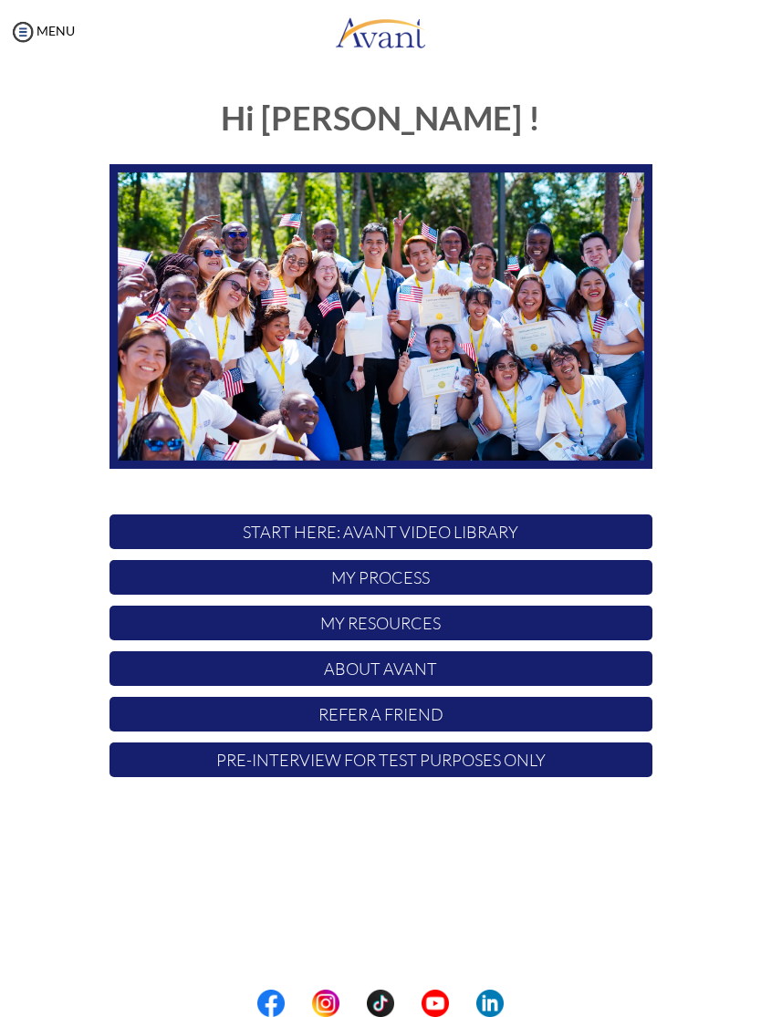
click at [376, 572] on p "My Process" at bounding box center [380, 577] width 543 height 35
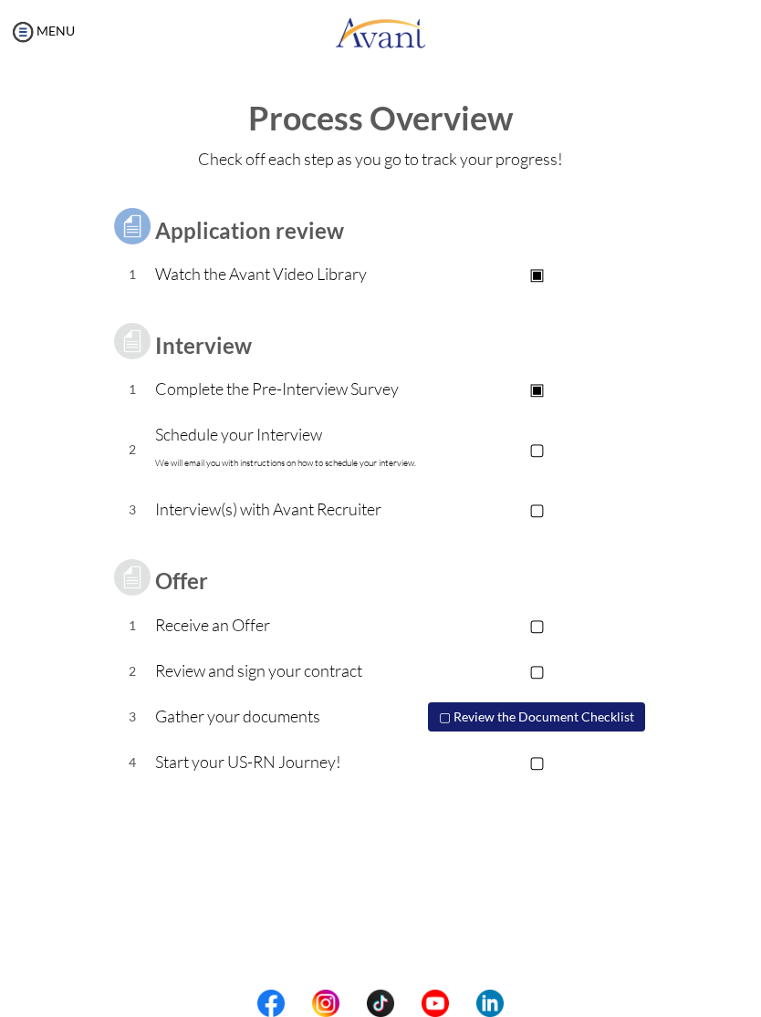
click at [478, 399] on p "▣" at bounding box center [536, 389] width 231 height 26
click at [534, 451] on p "▢" at bounding box center [536, 449] width 231 height 26
click at [531, 513] on p "▢" at bounding box center [536, 509] width 231 height 26
click at [539, 504] on p "▣" at bounding box center [536, 509] width 231 height 26
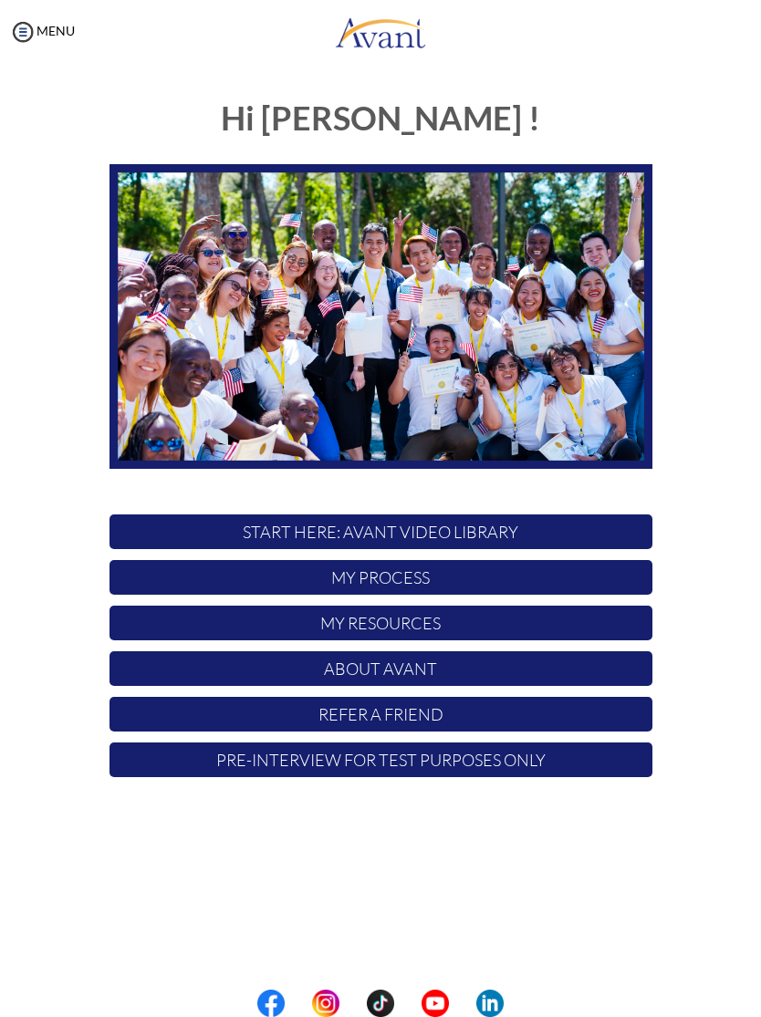
click at [417, 577] on p "My Process" at bounding box center [380, 577] width 543 height 35
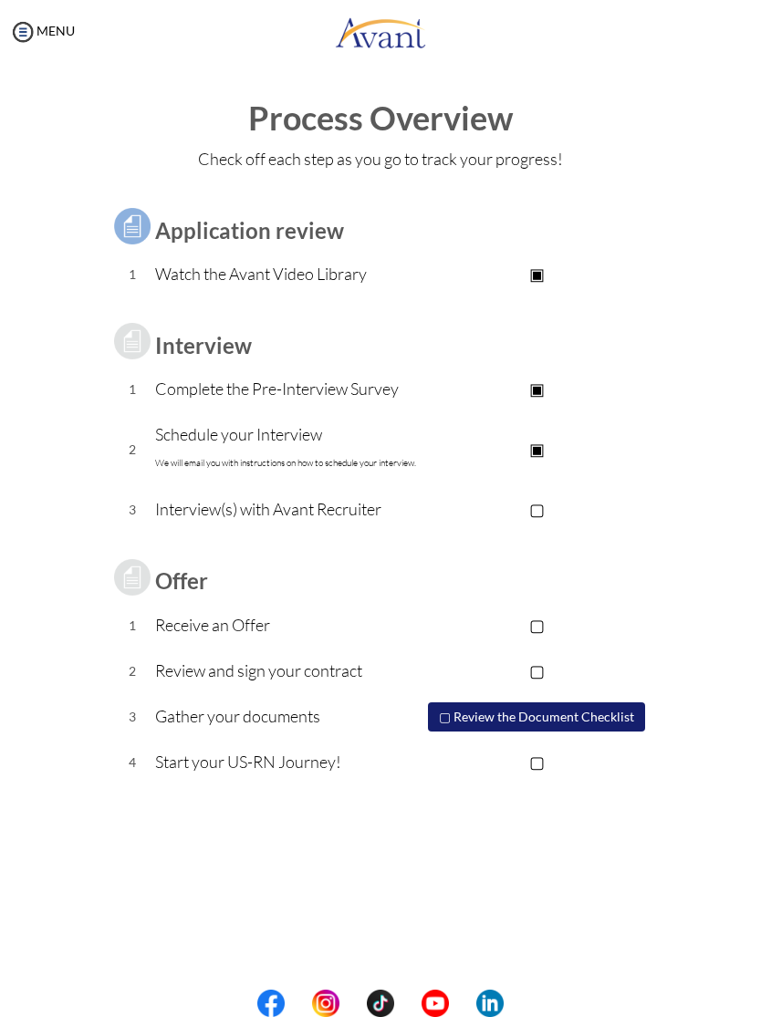
click at [459, 398] on p "▣" at bounding box center [536, 389] width 231 height 26
click at [493, 388] on p "▣" at bounding box center [536, 389] width 231 height 26
click at [542, 390] on p "▣" at bounding box center [536, 389] width 231 height 26
click at [552, 397] on p "▣" at bounding box center [536, 389] width 231 height 26
click at [539, 450] on p "▣" at bounding box center [536, 449] width 231 height 26
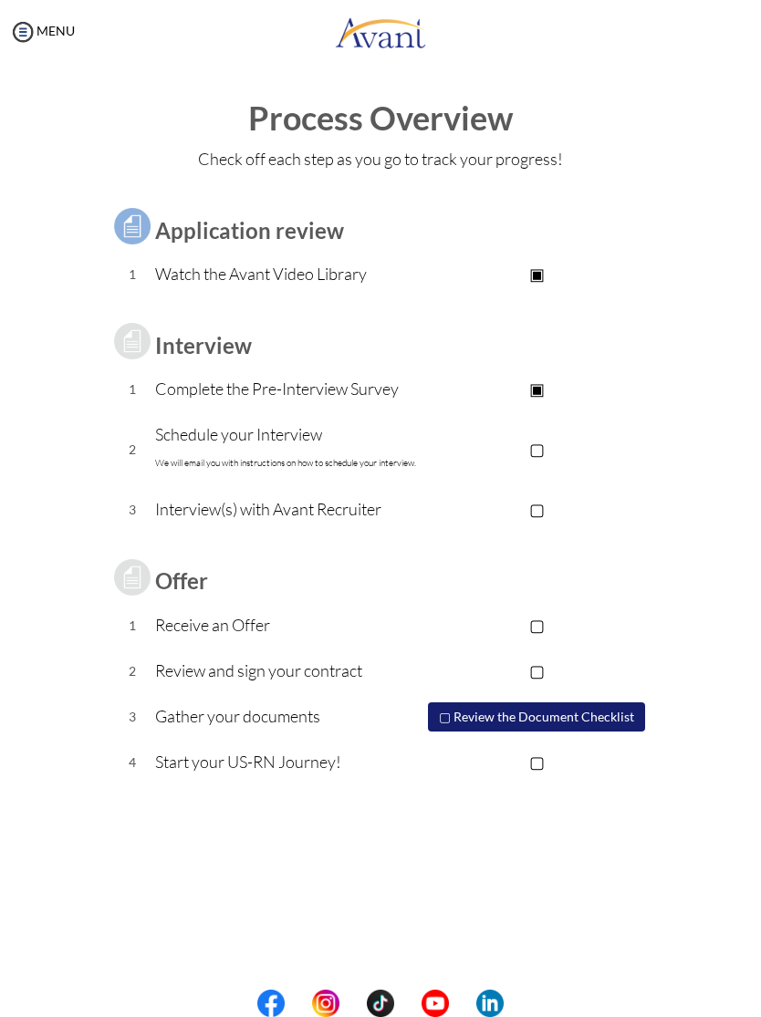
click at [553, 445] on p "▢" at bounding box center [536, 449] width 231 height 26
click at [665, 315] on div "Application review 1 Watch the Avant Video Library ▣ Avant Video Library Interv…" at bounding box center [381, 483] width 570 height 603
click at [64, 36] on link "MENU" at bounding box center [42, 31] width 66 height 16
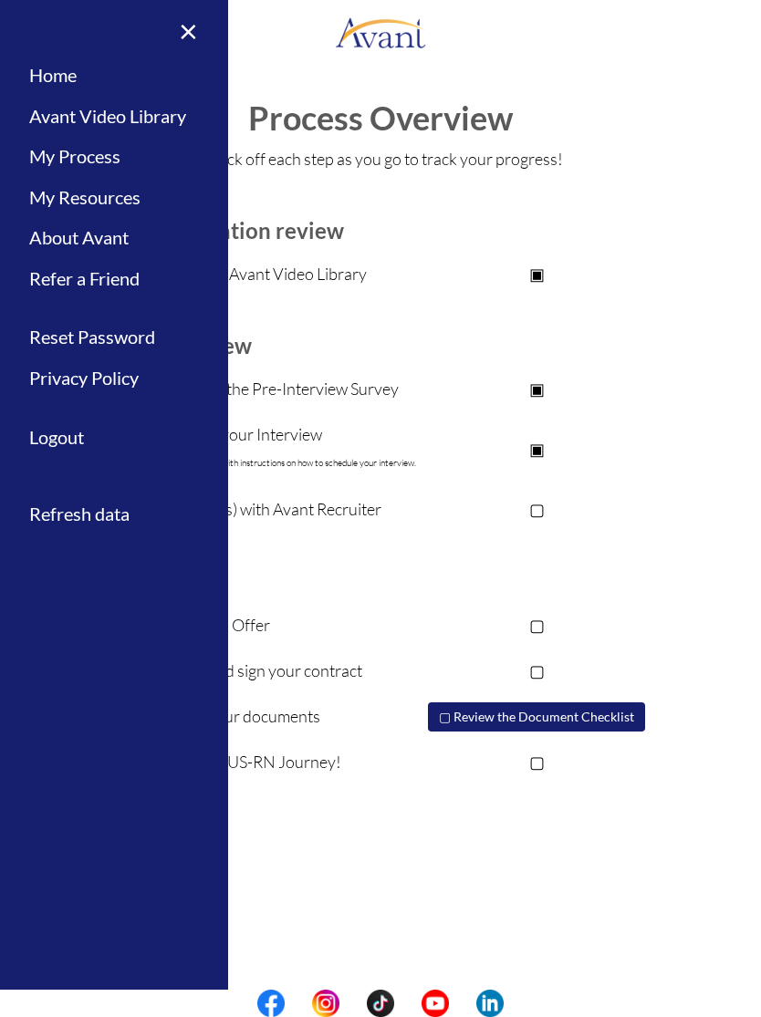
click at [117, 166] on link "My Process" at bounding box center [114, 156] width 228 height 41
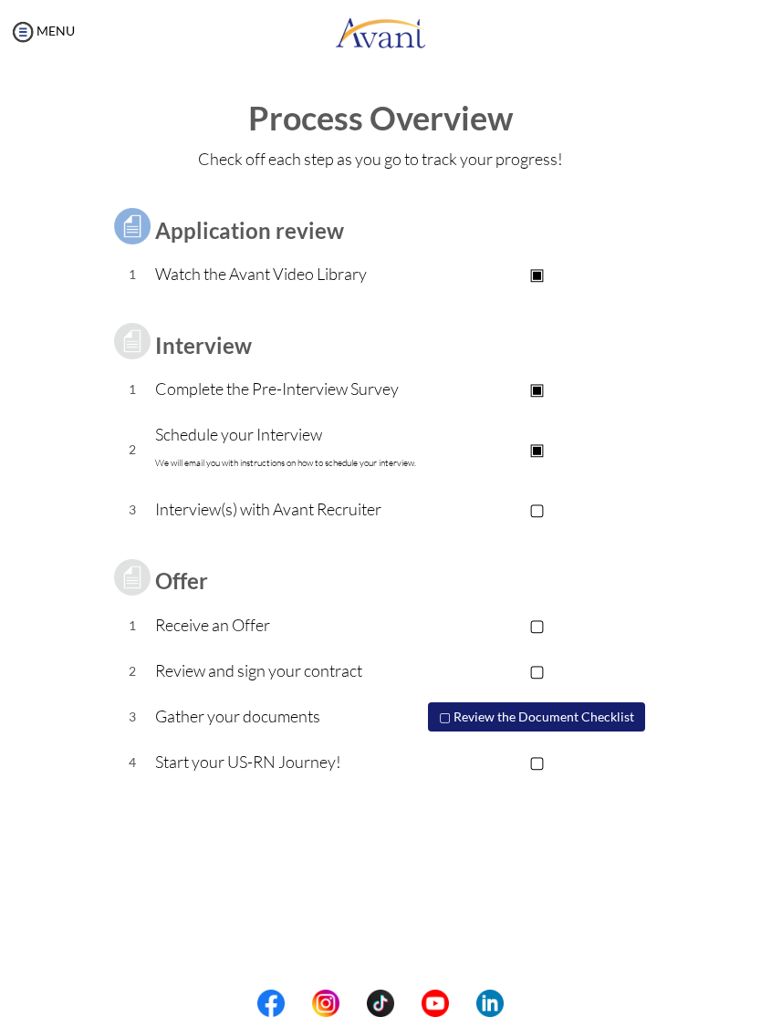
click at [52, 28] on link "MENU" at bounding box center [42, 31] width 66 height 16
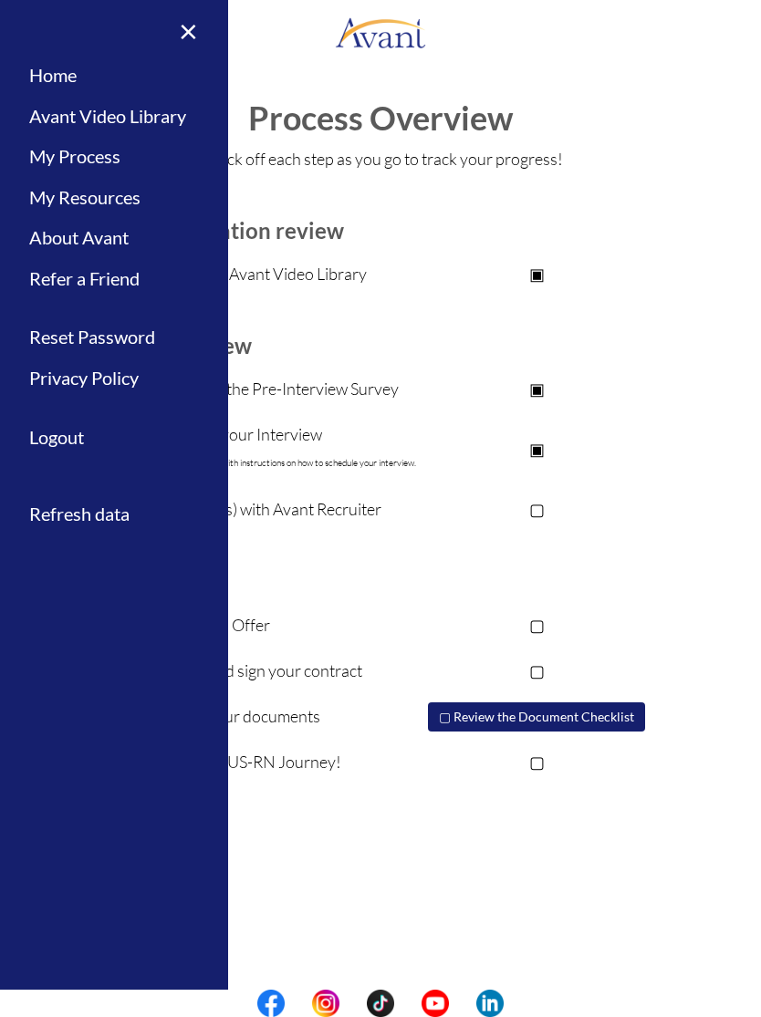
click at [196, 27] on link "×" at bounding box center [178, 30] width 56 height 61
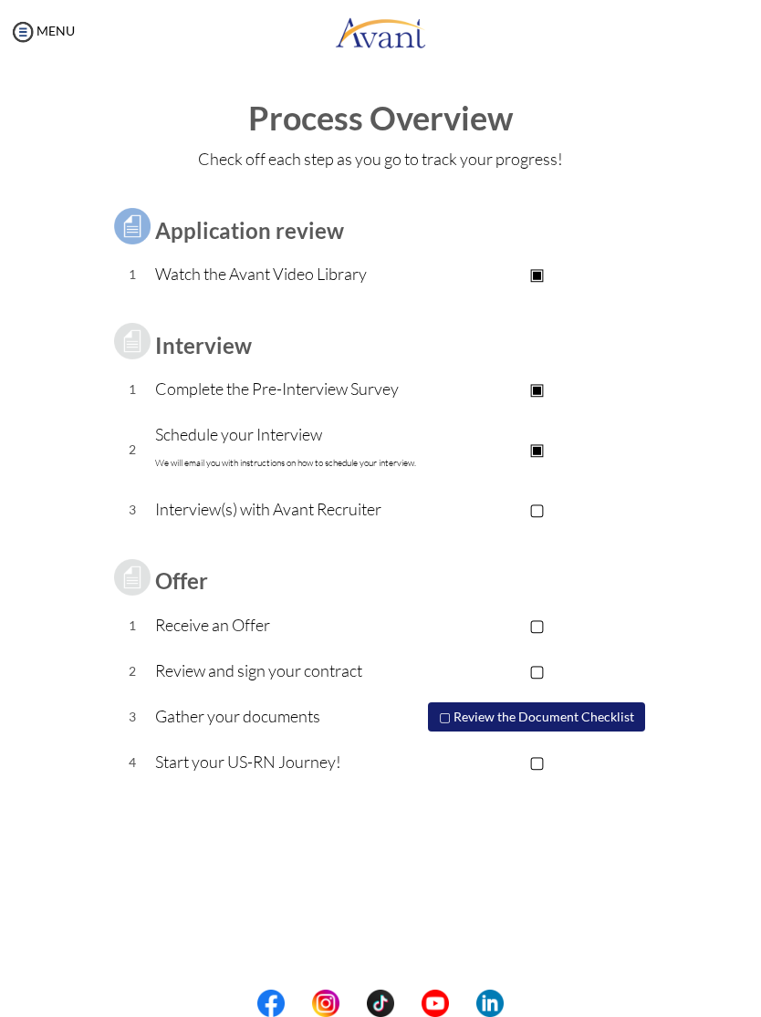
click at [47, 26] on link "MENU" at bounding box center [42, 31] width 66 height 16
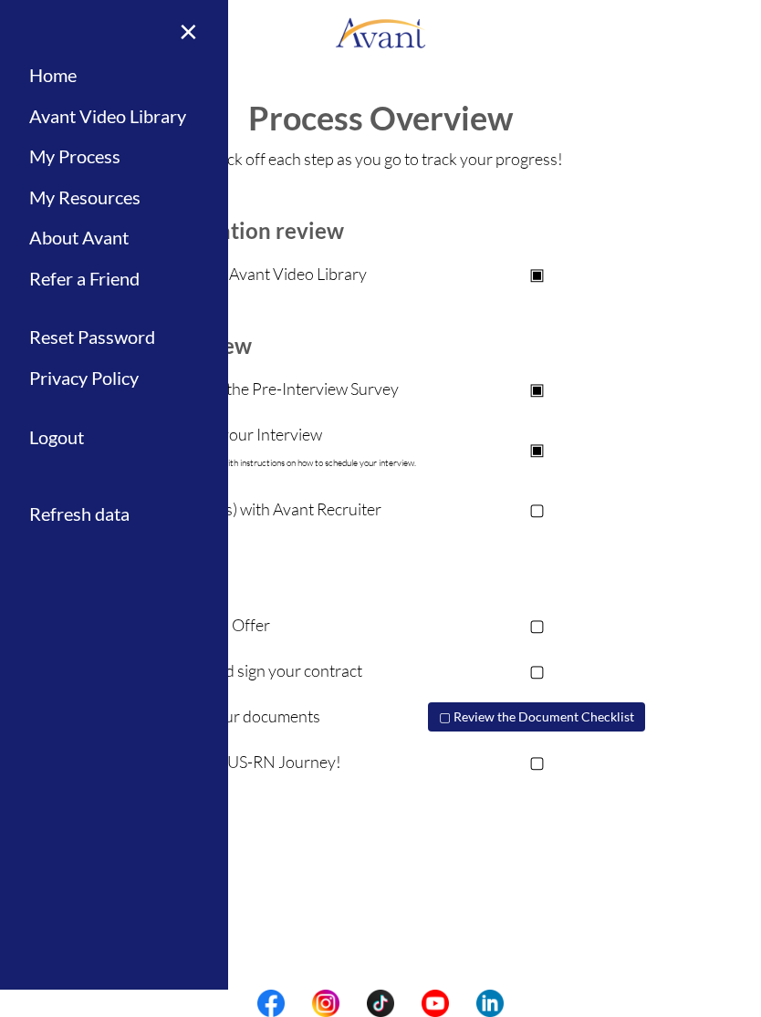
click at [76, 86] on link "Home" at bounding box center [114, 75] width 228 height 41
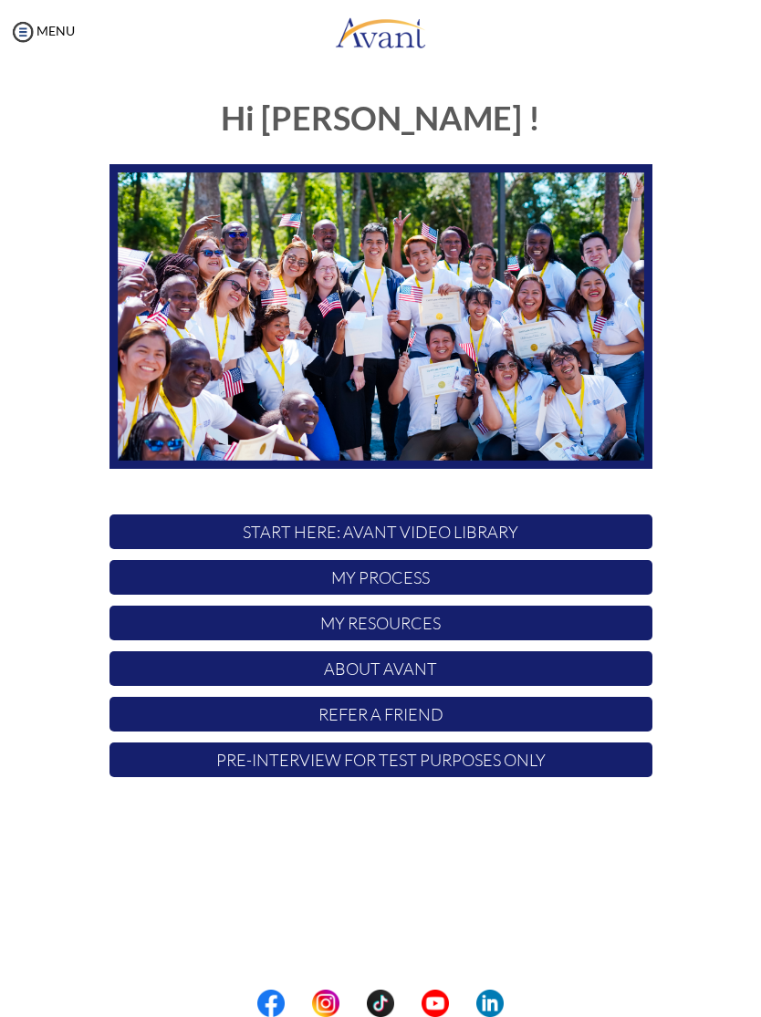
click at [484, 630] on p "My Resources" at bounding box center [380, 623] width 543 height 35
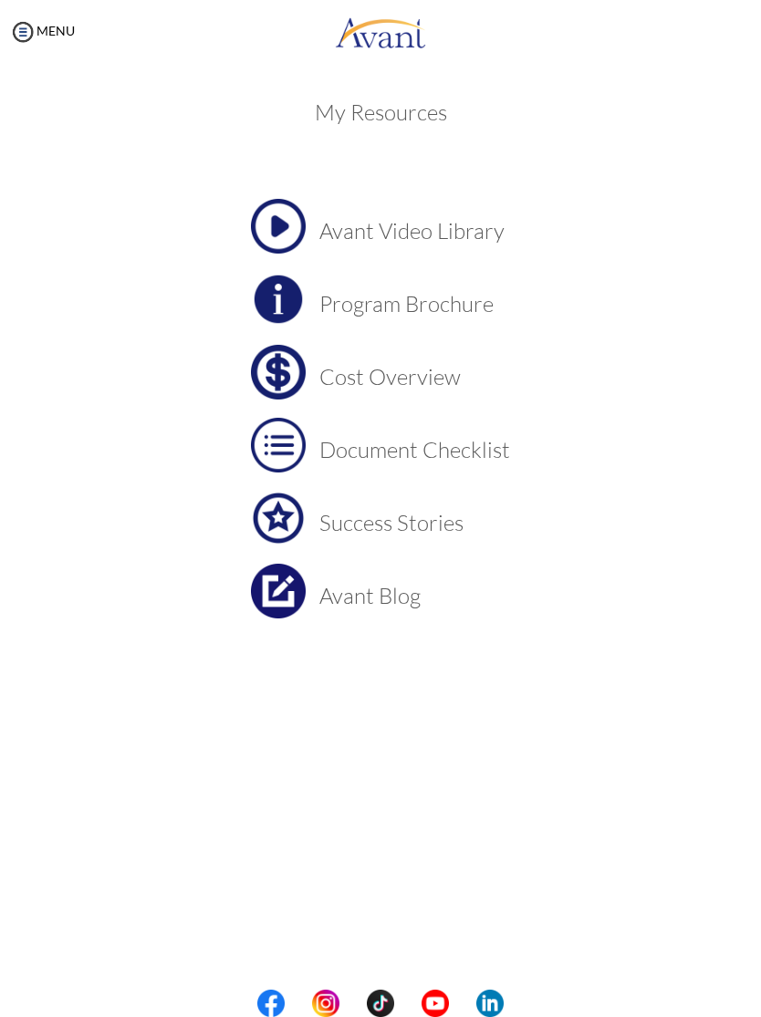
click at [418, 384] on h3 "Cost Overview" at bounding box center [414, 377] width 191 height 24
click at [448, 467] on td "Document Checklist" at bounding box center [414, 445] width 191 height 55
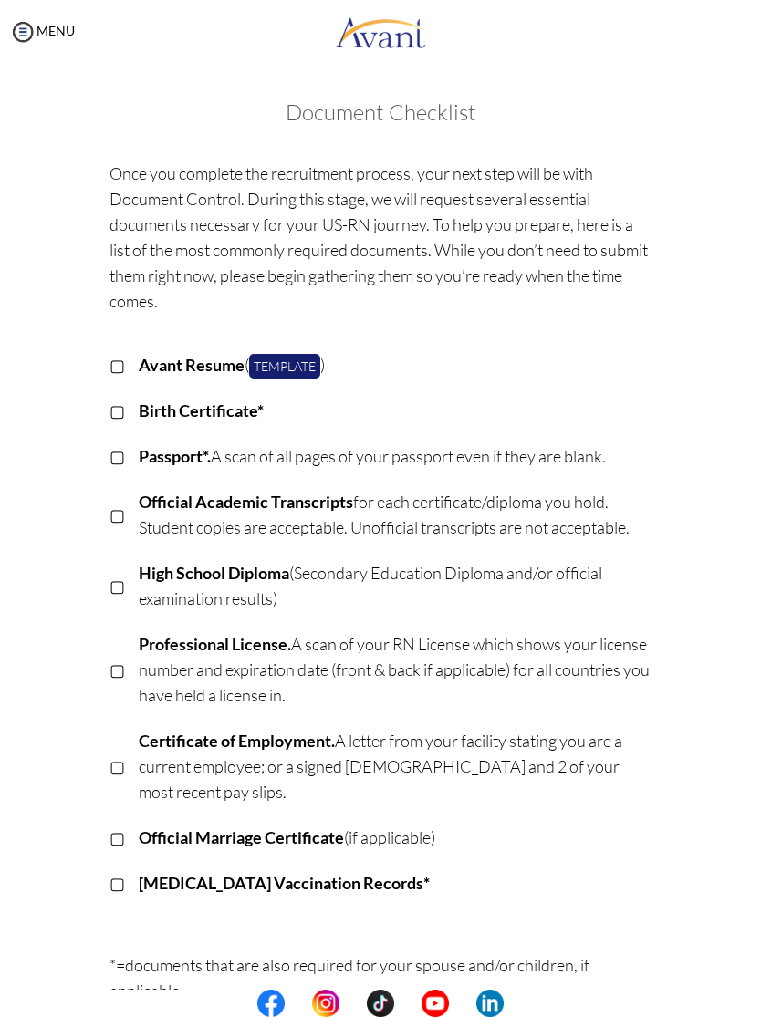
click at [28, 40] on img at bounding box center [22, 31] width 27 height 27
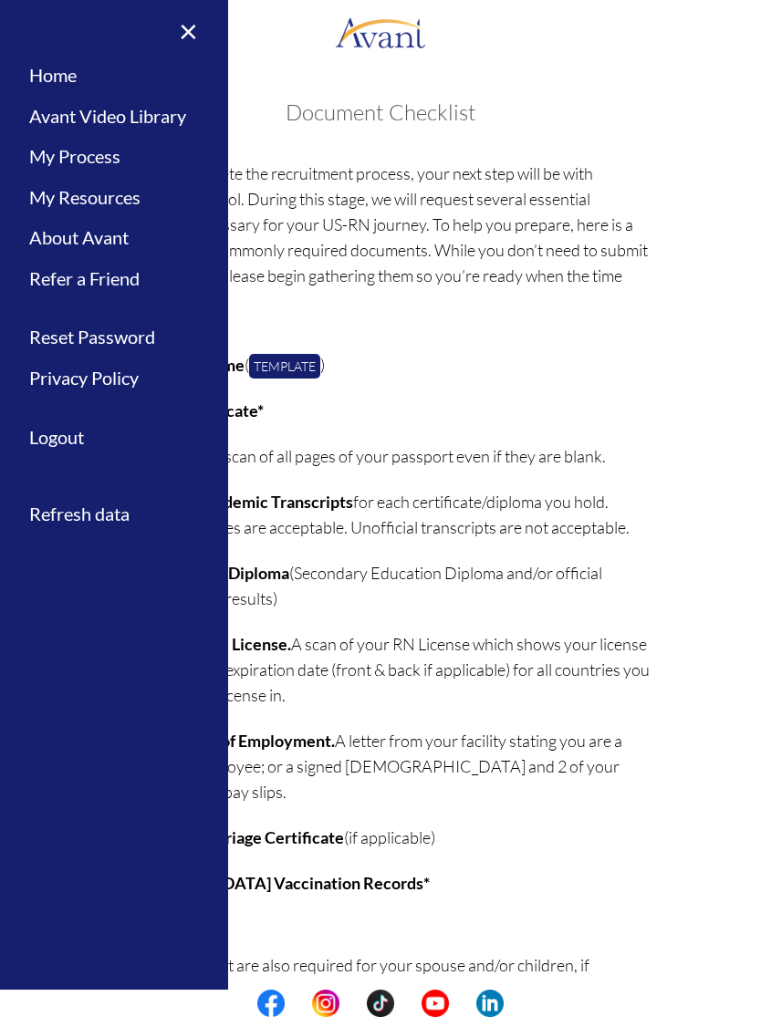
click at [76, 73] on link "Home" at bounding box center [114, 75] width 228 height 41
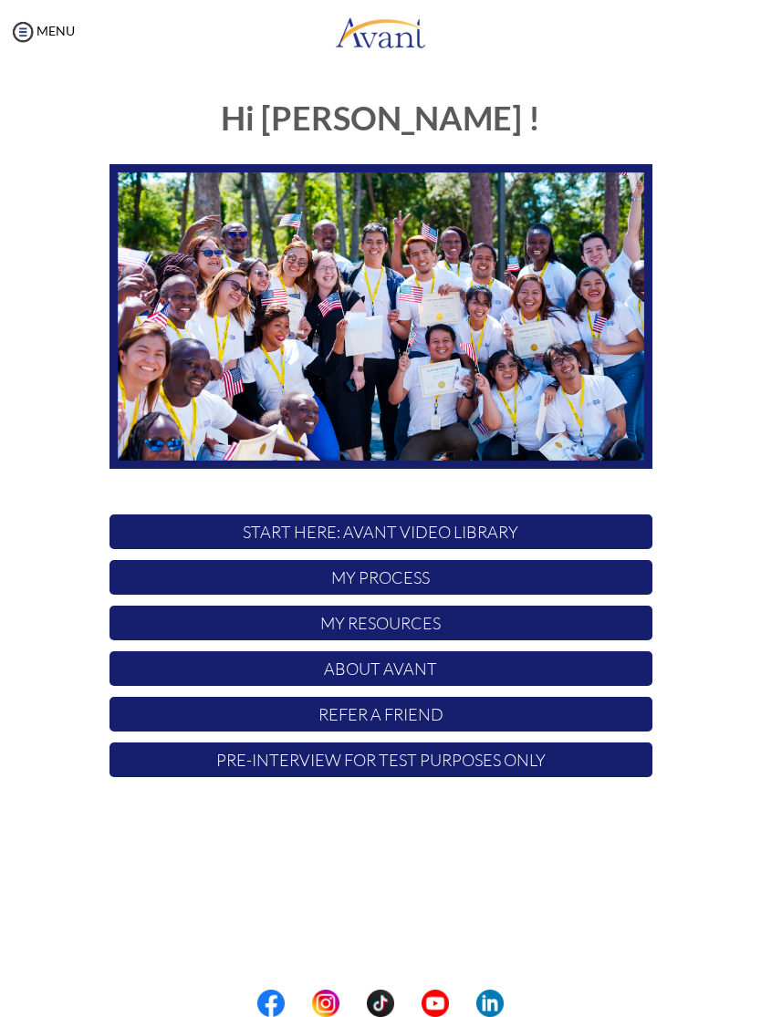
click at [405, 620] on p "My Resources" at bounding box center [380, 623] width 543 height 35
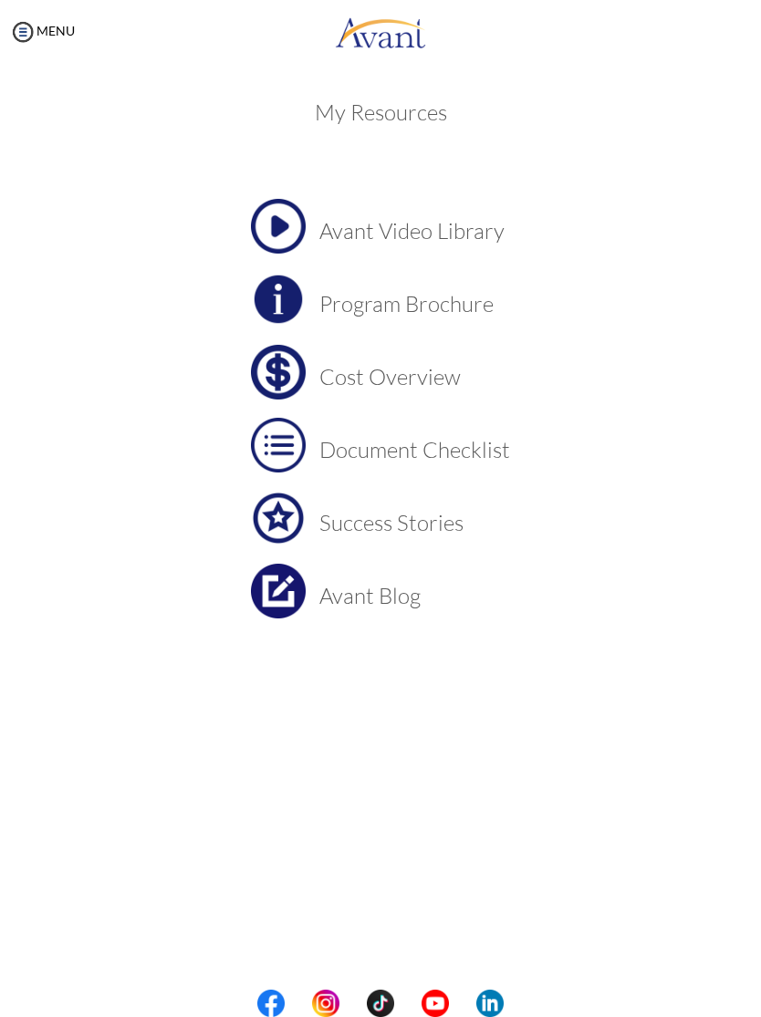
click at [296, 382] on img at bounding box center [278, 372] width 55 height 55
click at [50, 26] on link "MENU" at bounding box center [42, 31] width 66 height 16
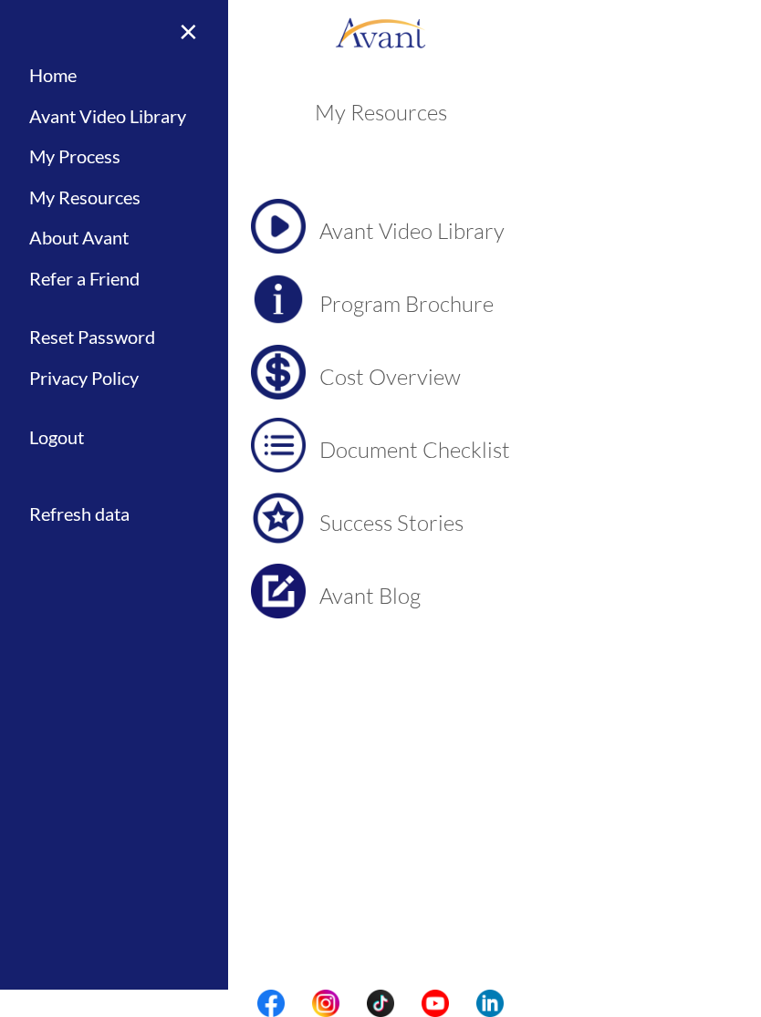
click at [61, 75] on link "Home" at bounding box center [114, 75] width 228 height 41
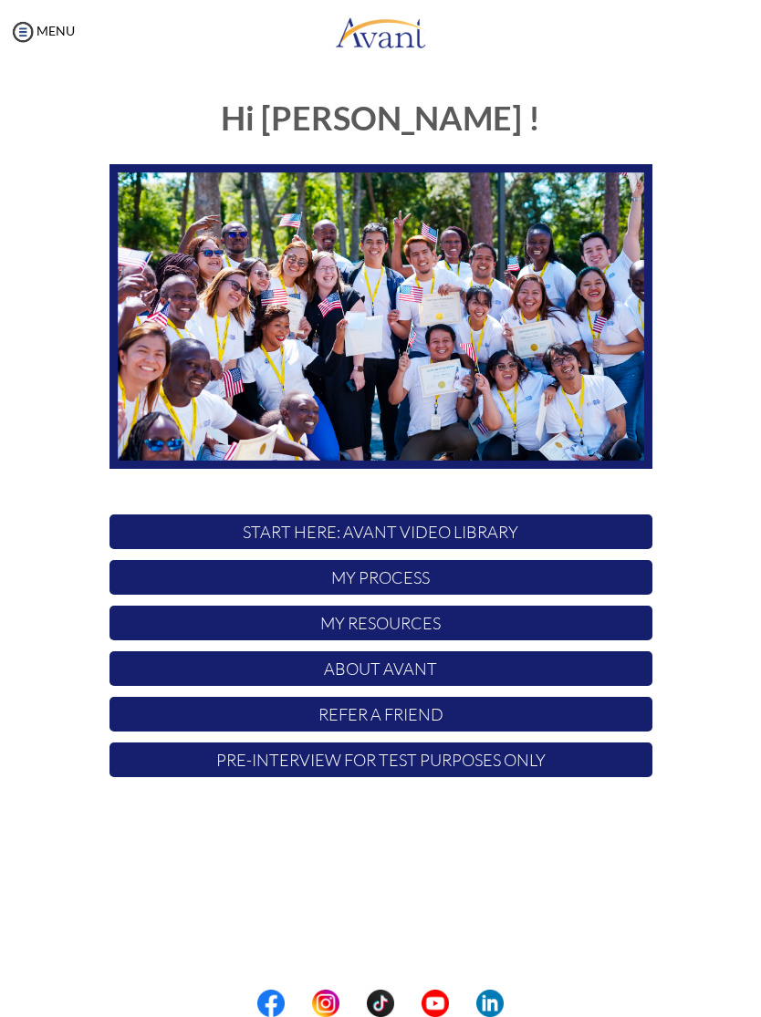
click at [500, 767] on p "Pre-Interview for test purposes only" at bounding box center [380, 759] width 543 height 35
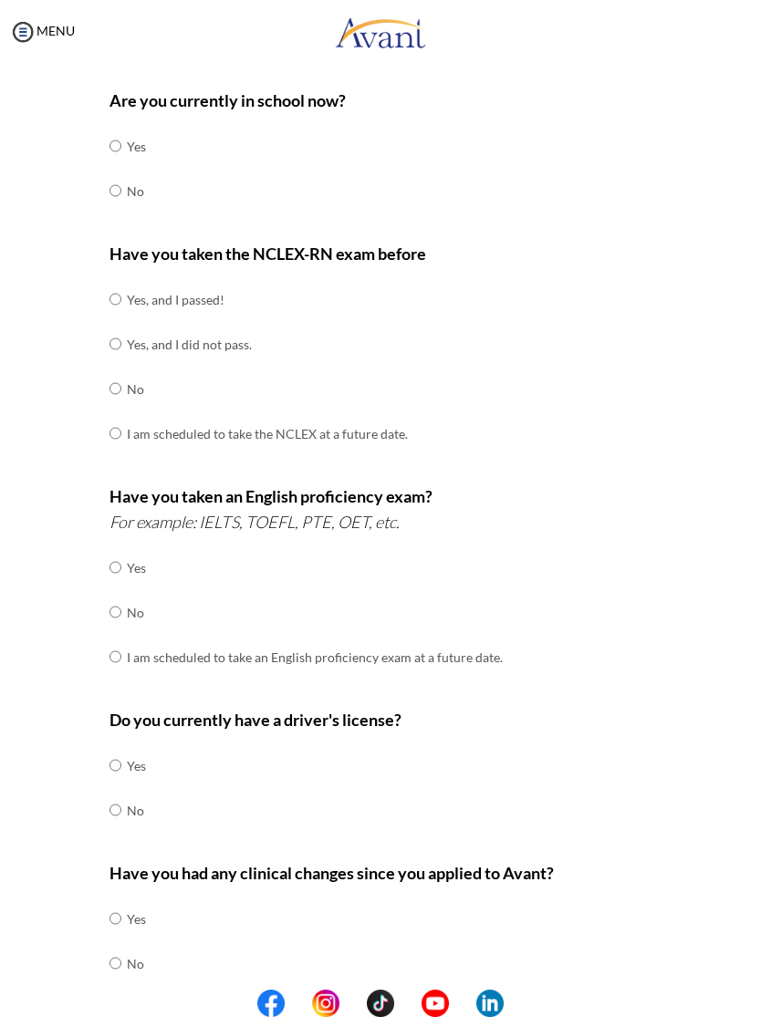
scroll to position [98, 0]
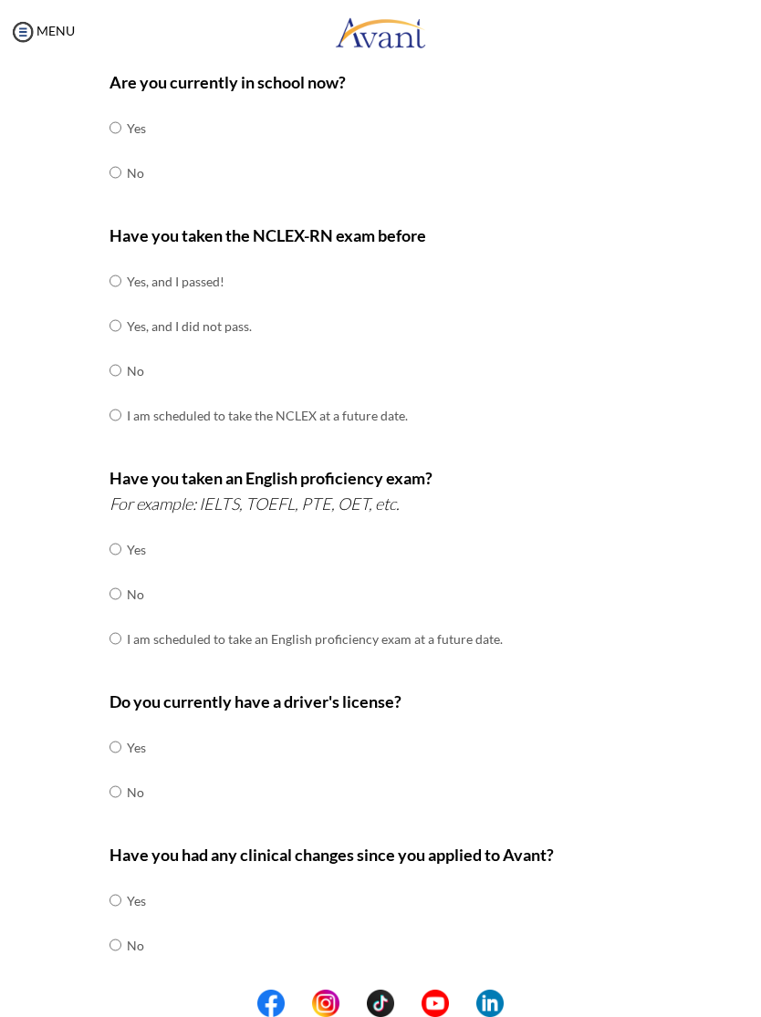
click at [121, 125] on input "radio" at bounding box center [115, 127] width 12 height 36
radio input "true"
click at [121, 161] on input "radio" at bounding box center [115, 172] width 12 height 36
radio input "true"
click at [134, 289] on td "Yes, and I passed!" at bounding box center [267, 281] width 281 height 45
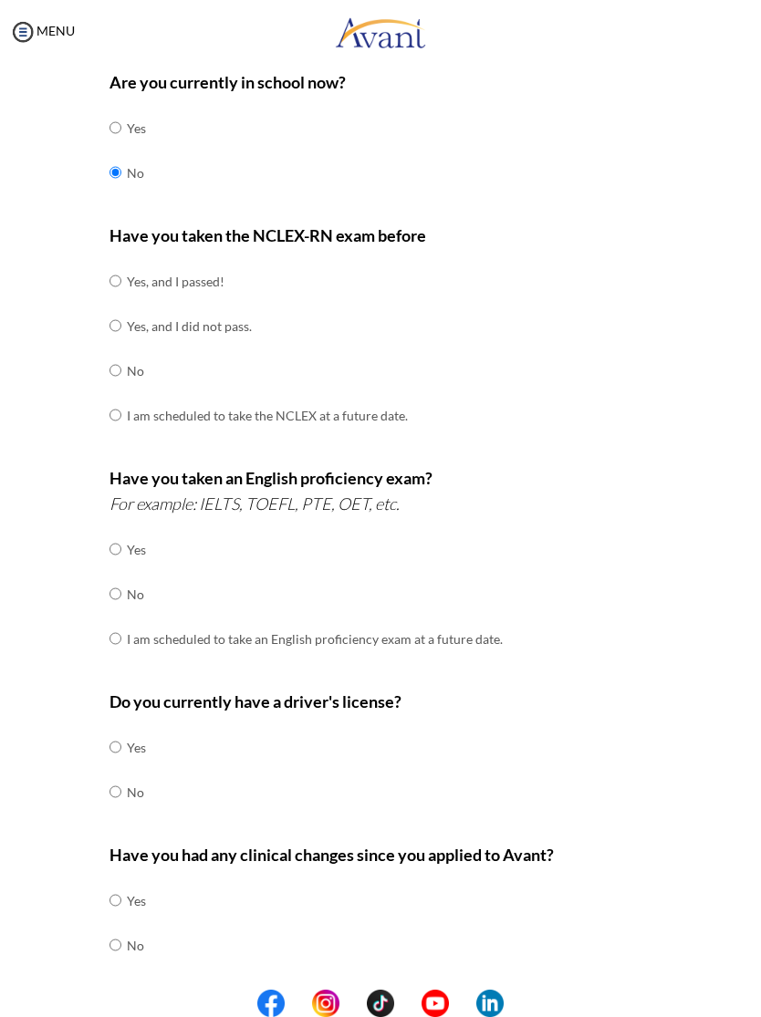
click at [118, 281] on input "radio" at bounding box center [115, 281] width 12 height 36
radio input "true"
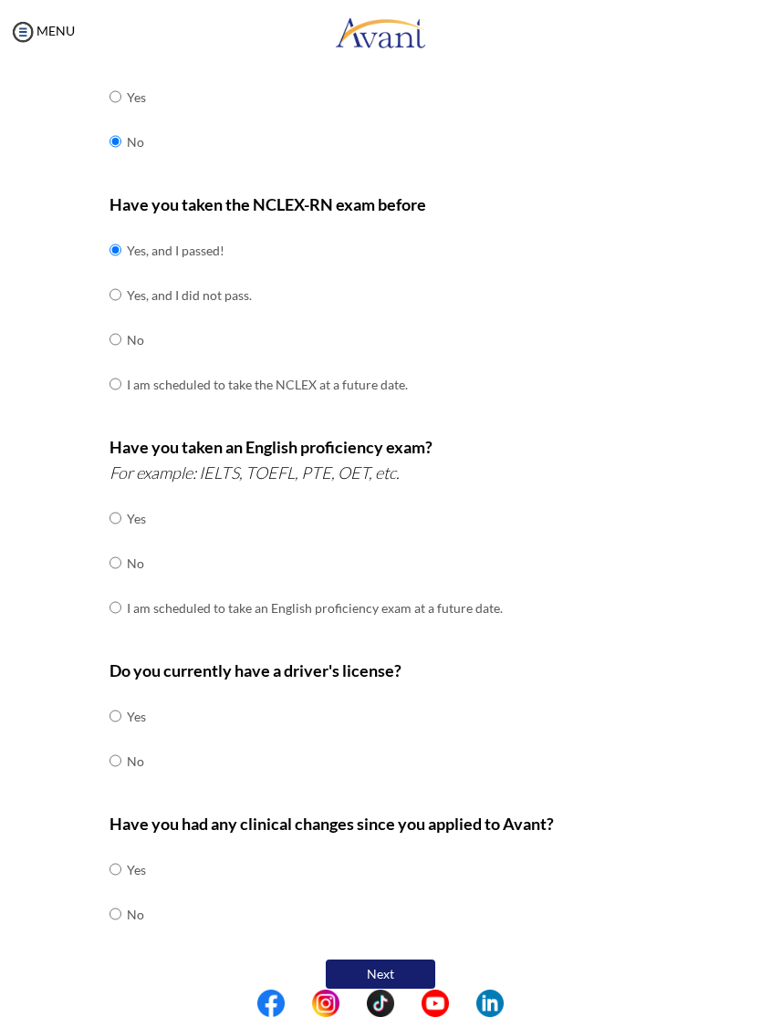
scroll to position [127, 0]
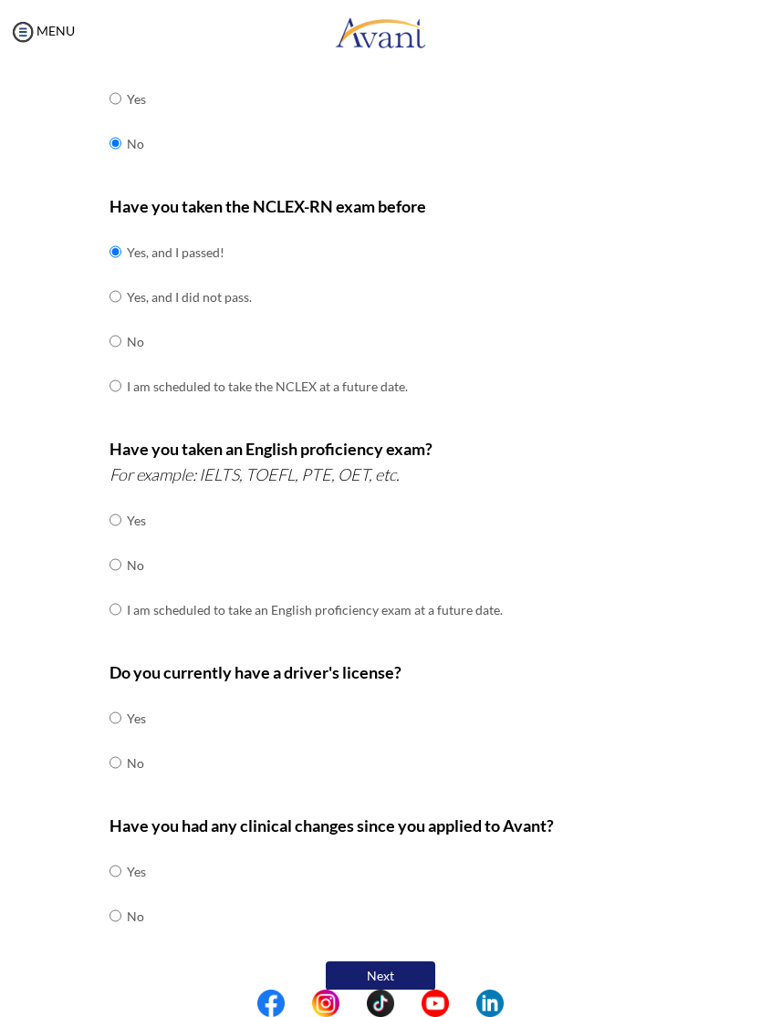
click at [35, 44] on img at bounding box center [22, 31] width 27 height 27
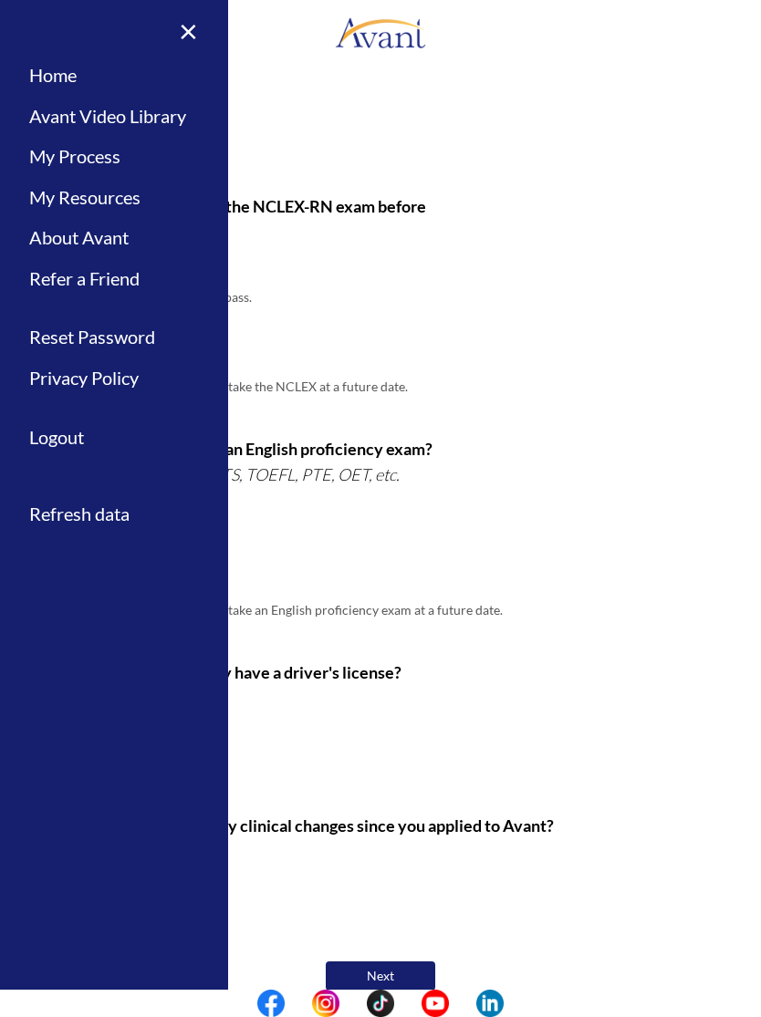
click at [83, 434] on link "Logout" at bounding box center [114, 437] width 228 height 41
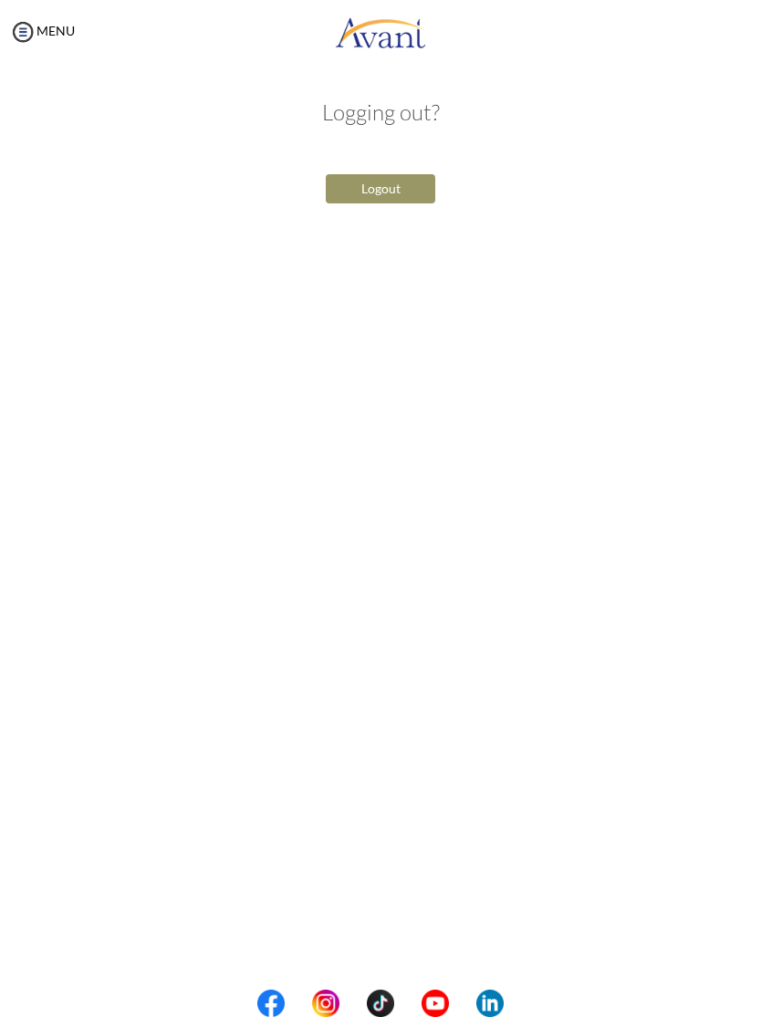
click at [390, 202] on button "Logout" at bounding box center [380, 188] width 109 height 29
